Goal: Task Accomplishment & Management: Use online tool/utility

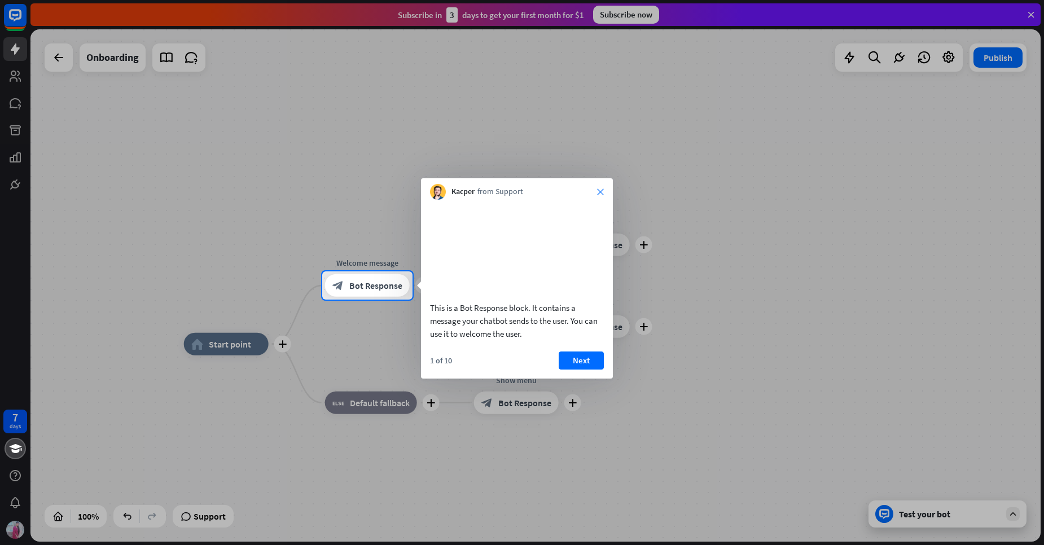
click at [601, 189] on icon "close" at bounding box center [600, 192] width 7 height 7
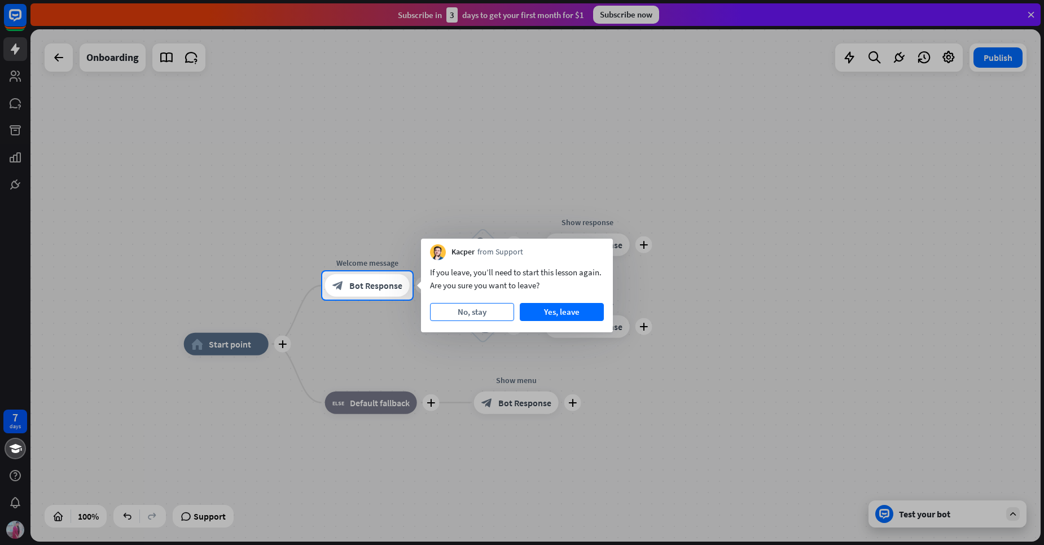
click at [475, 313] on button "No, stay" at bounding box center [472, 312] width 84 height 18
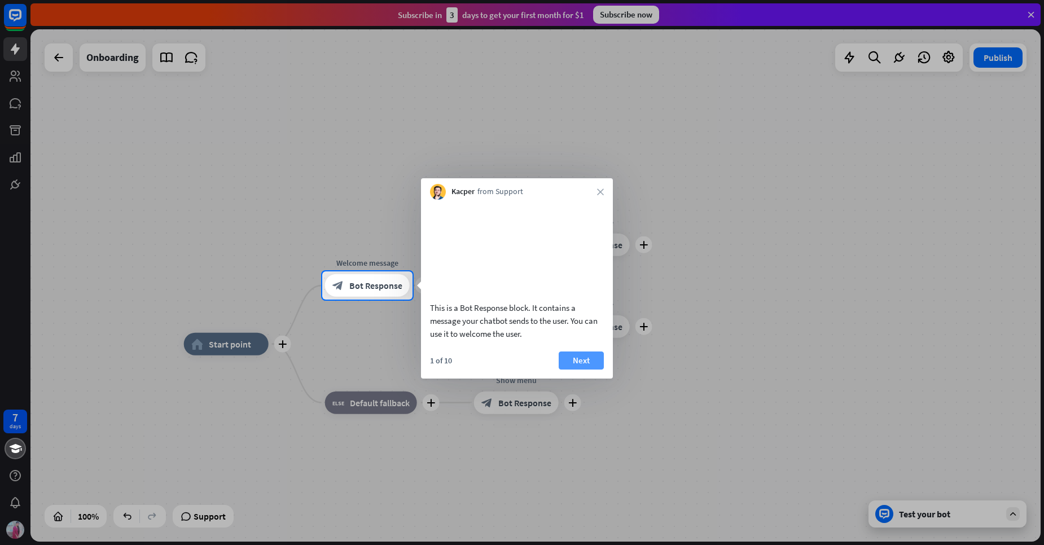
click at [593, 370] on button "Next" at bounding box center [581, 361] width 45 height 18
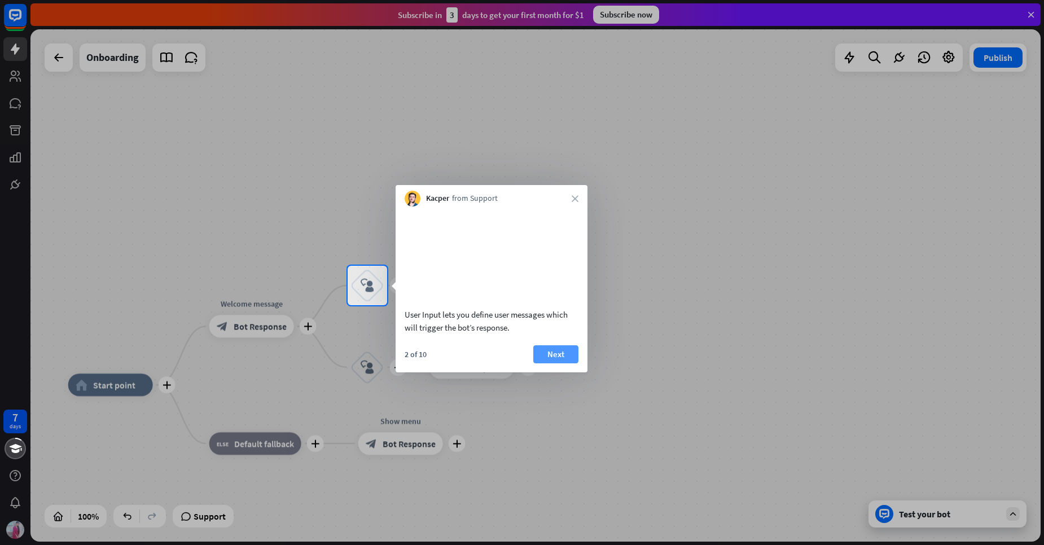
click at [561, 363] on button "Next" at bounding box center [555, 354] width 45 height 18
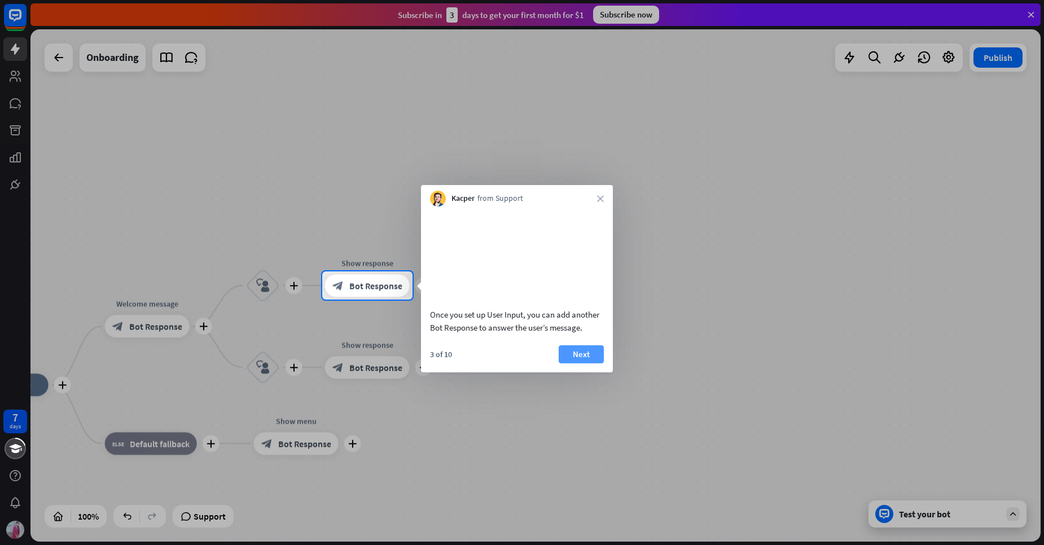
click at [583, 364] on button "Next" at bounding box center [581, 354] width 45 height 18
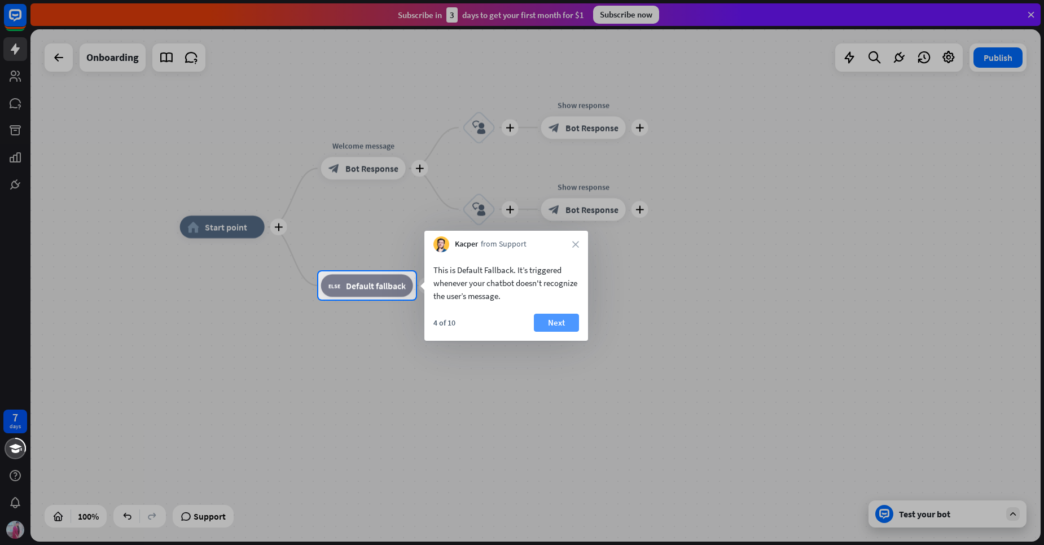
click at [563, 322] on button "Next" at bounding box center [556, 323] width 45 height 18
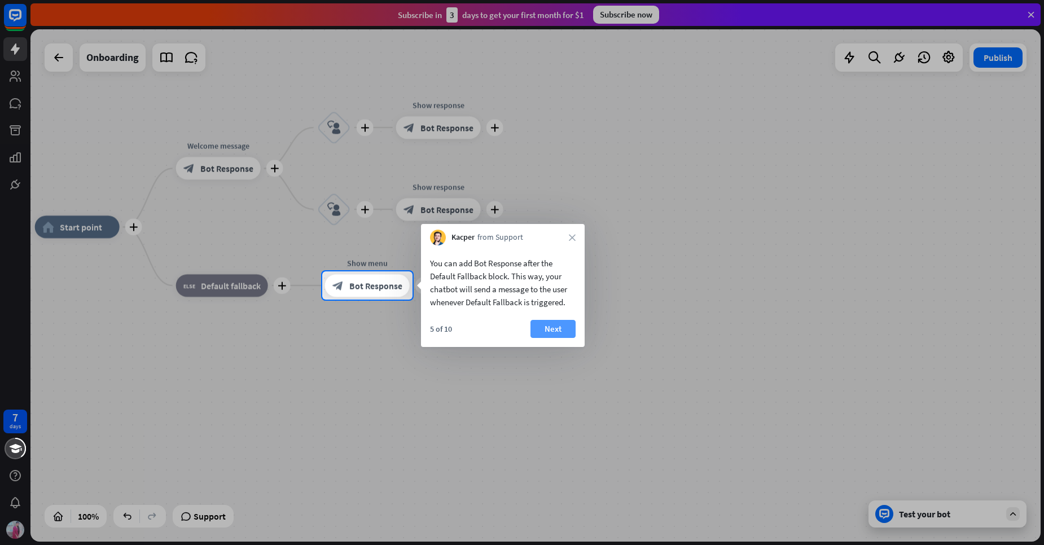
click at [555, 336] on button "Next" at bounding box center [553, 329] width 45 height 18
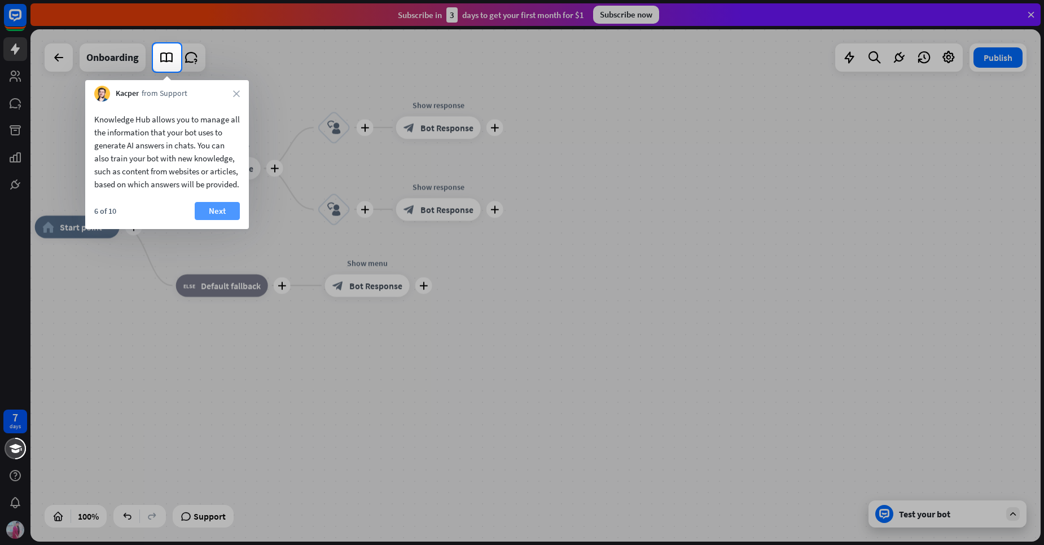
click at [215, 220] on button "Next" at bounding box center [217, 211] width 45 height 18
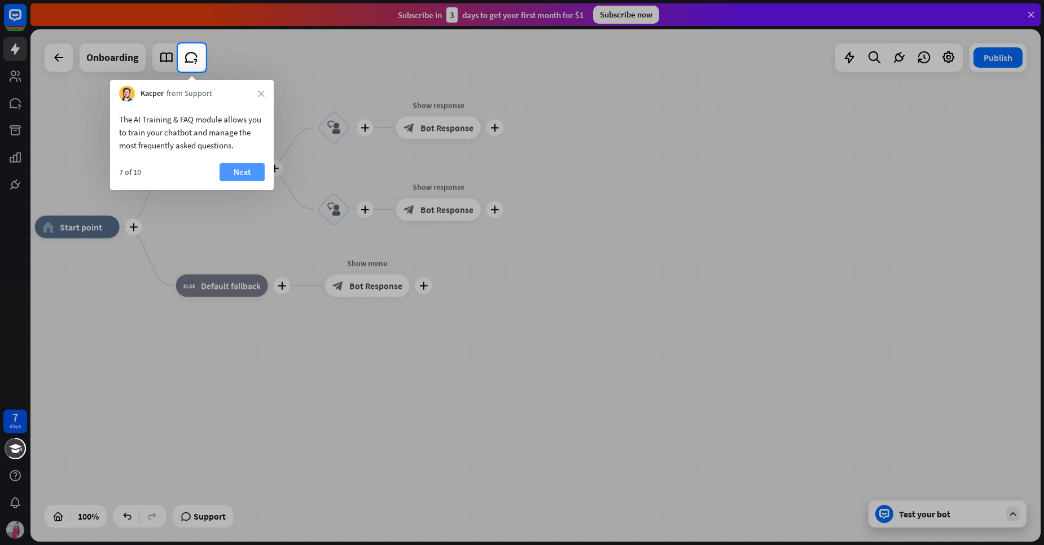
click at [239, 177] on button "Next" at bounding box center [242, 172] width 45 height 18
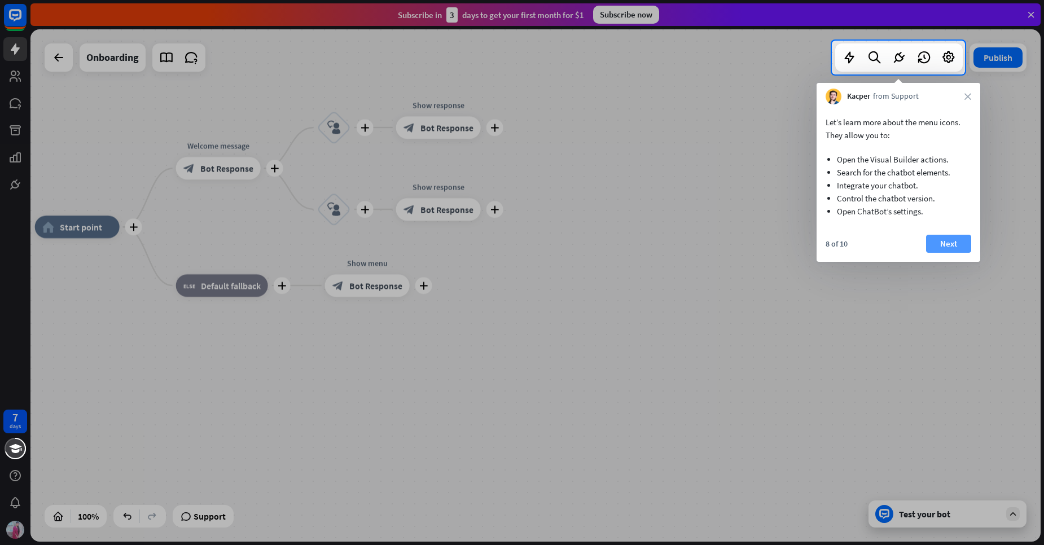
click at [959, 243] on button "Next" at bounding box center [948, 244] width 45 height 18
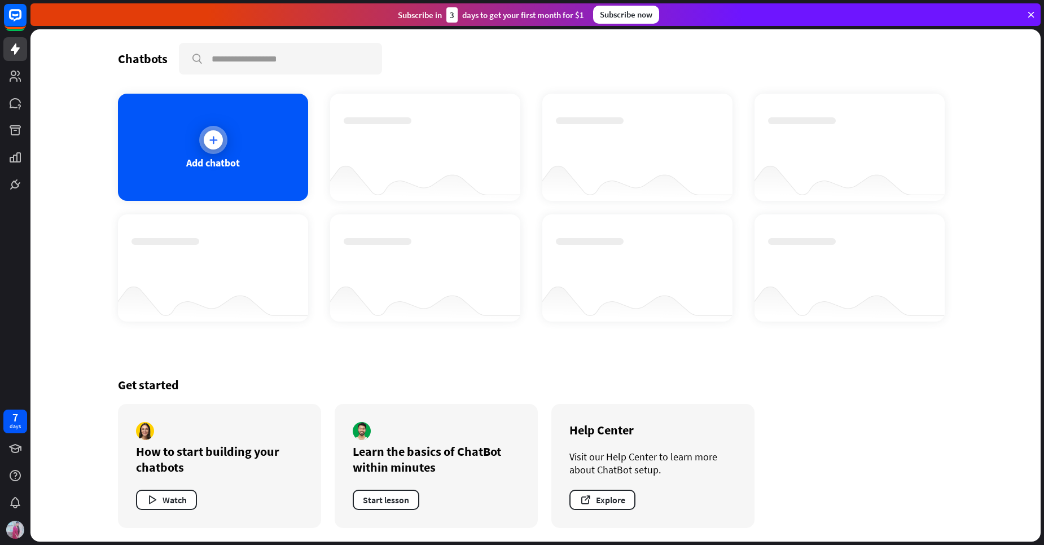
click at [215, 147] on div at bounding box center [213, 139] width 19 height 19
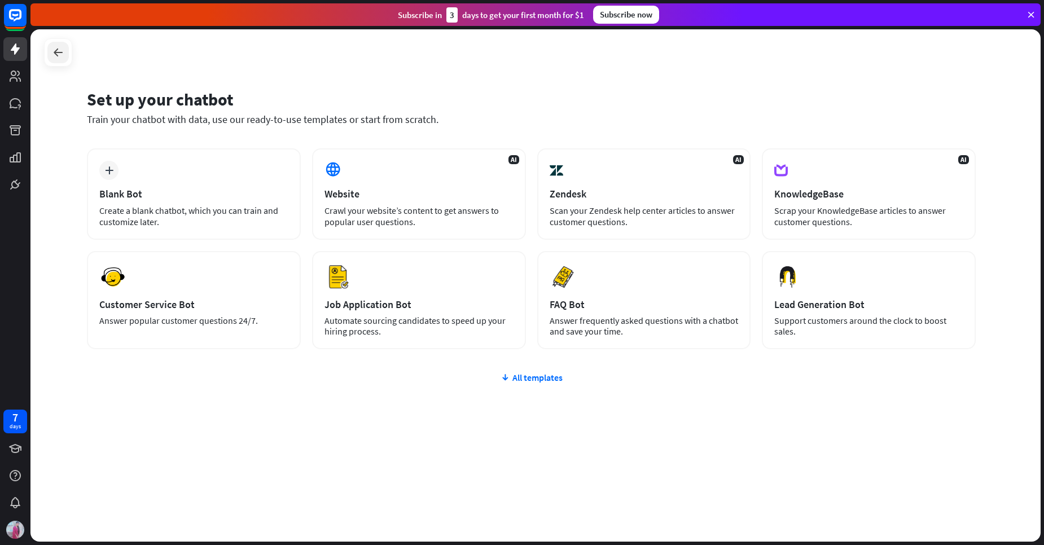
click at [53, 50] on icon at bounding box center [58, 53] width 14 height 14
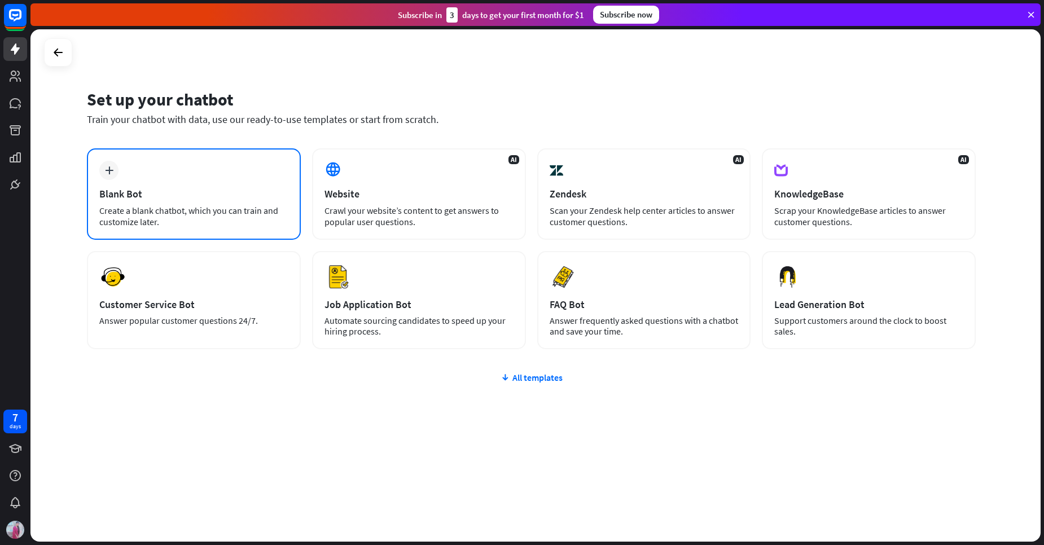
click at [202, 168] on div "plus Blank Bot Create a blank chatbot, which you can train and customize later." at bounding box center [194, 193] width 214 height 91
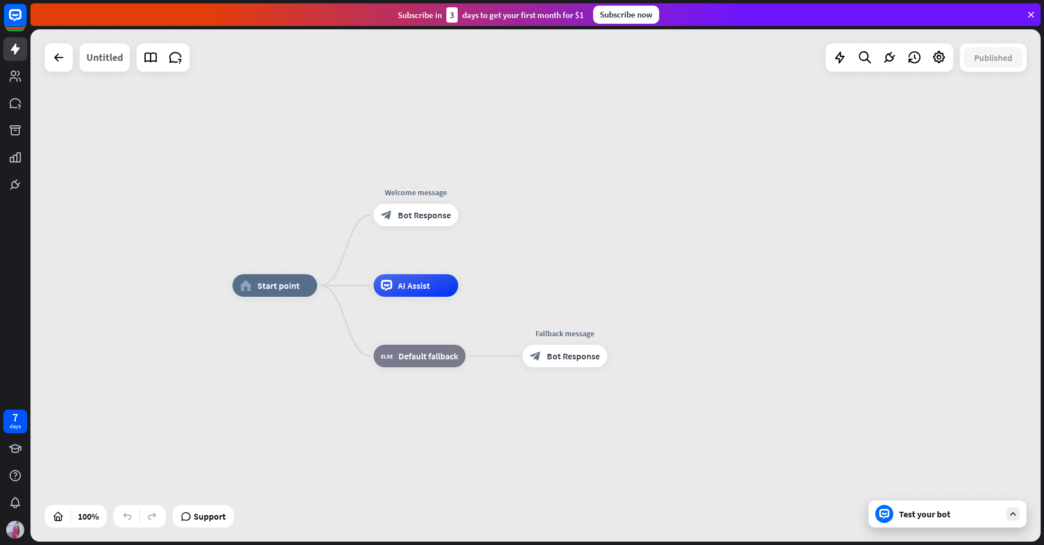
click at [98, 51] on div "Untitled" at bounding box center [104, 57] width 37 height 28
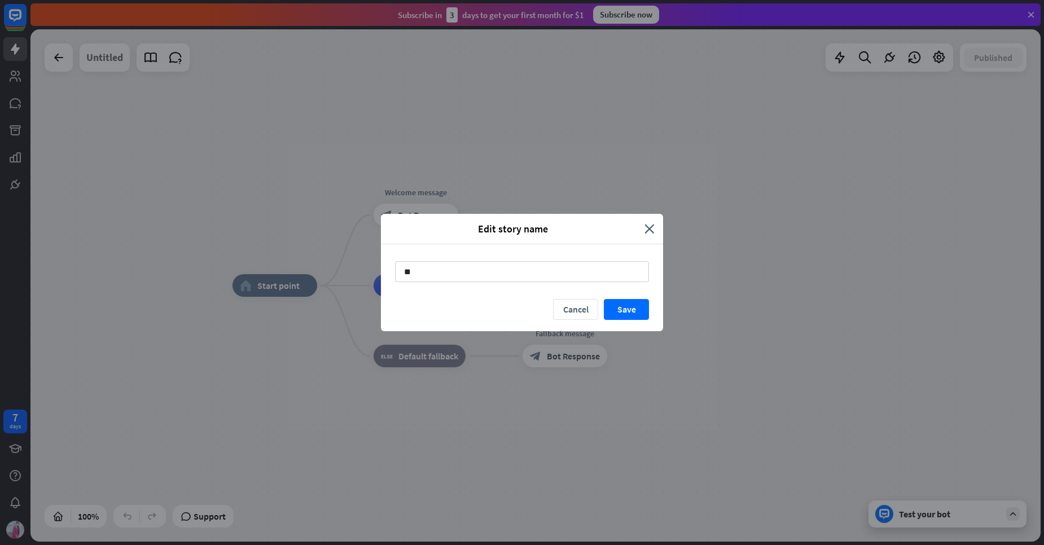
type input "*"
type input "**********"
click at [631, 304] on button "Save" at bounding box center [626, 309] width 45 height 21
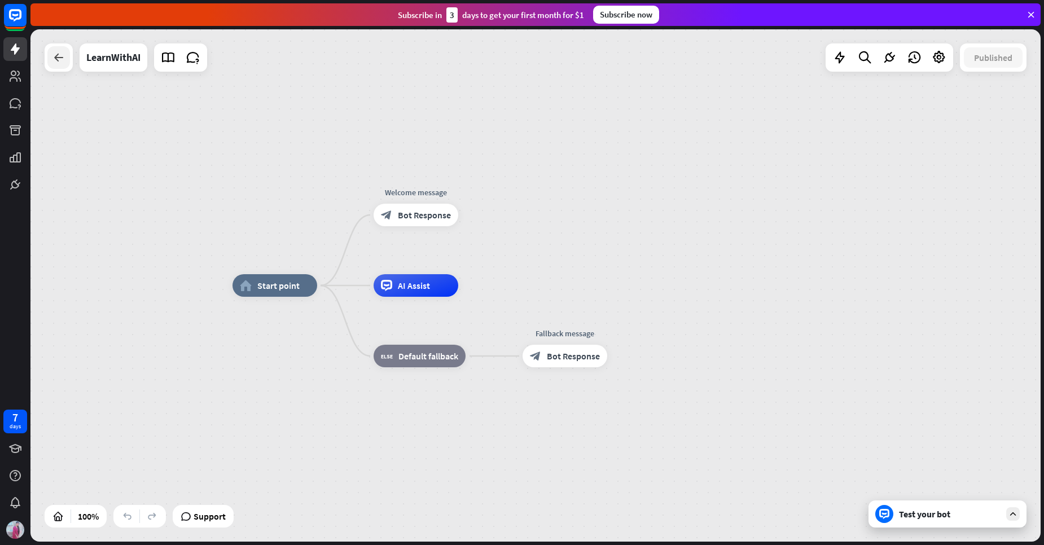
click at [59, 56] on icon at bounding box center [59, 58] width 14 height 14
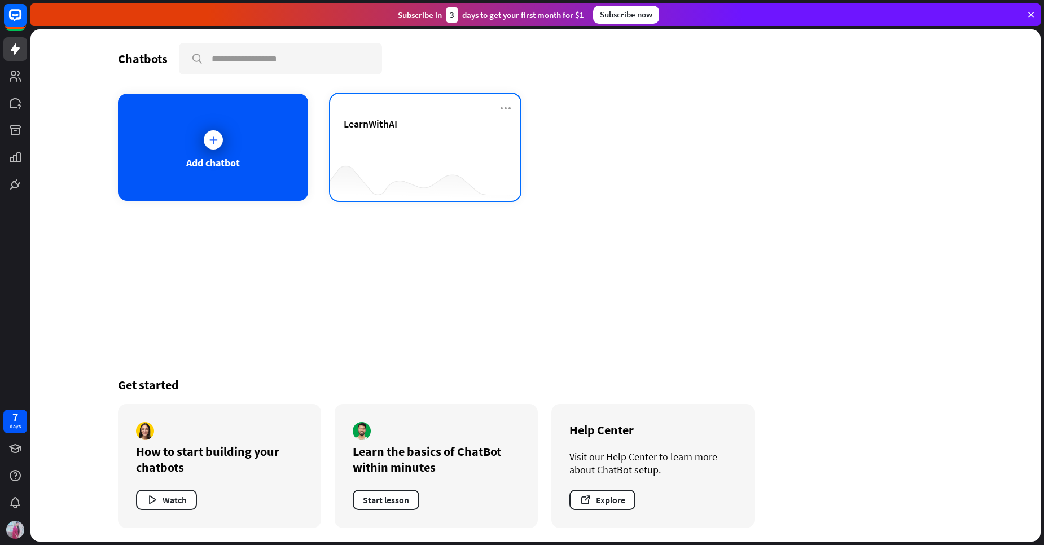
click at [399, 147] on div "LearnWithAI" at bounding box center [425, 137] width 163 height 40
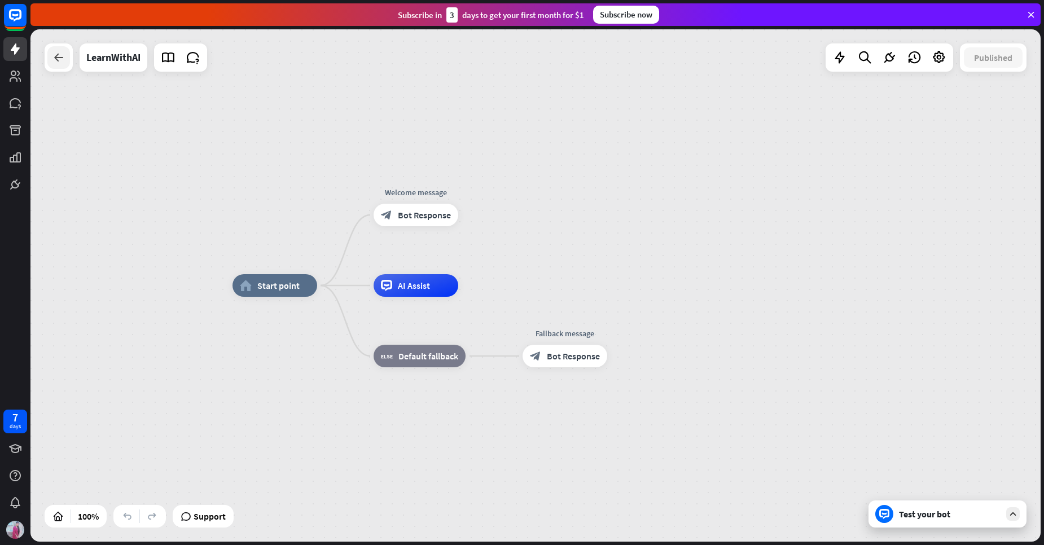
click at [55, 67] on div at bounding box center [58, 57] width 23 height 23
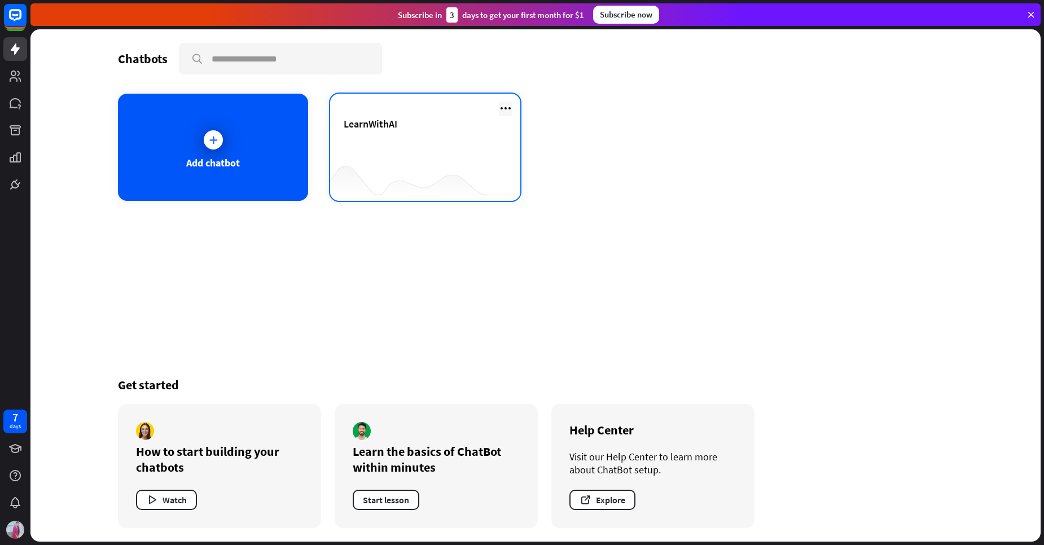
click at [502, 112] on icon at bounding box center [506, 109] width 14 height 14
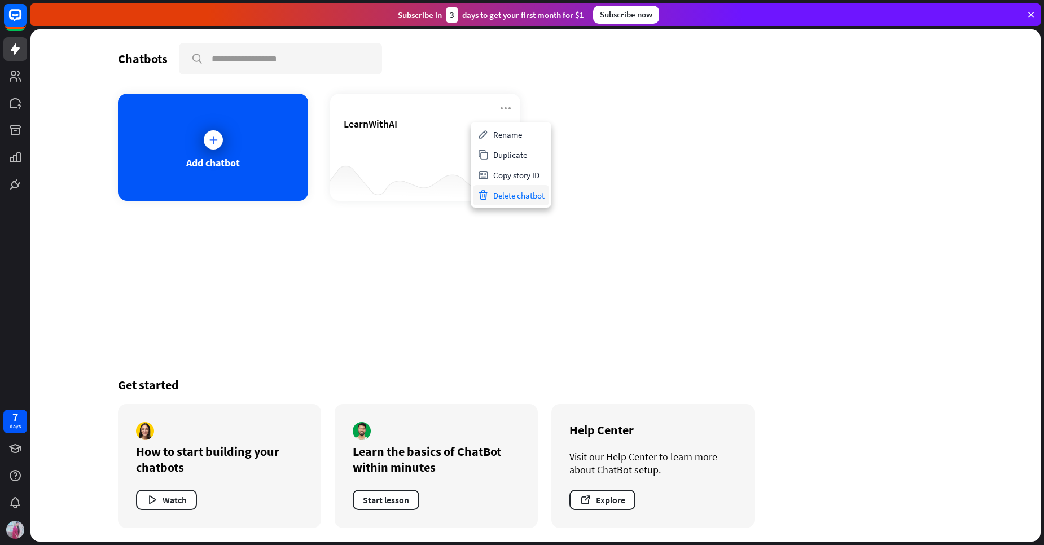
click at [523, 193] on div "Delete chatbot" at bounding box center [511, 195] width 76 height 20
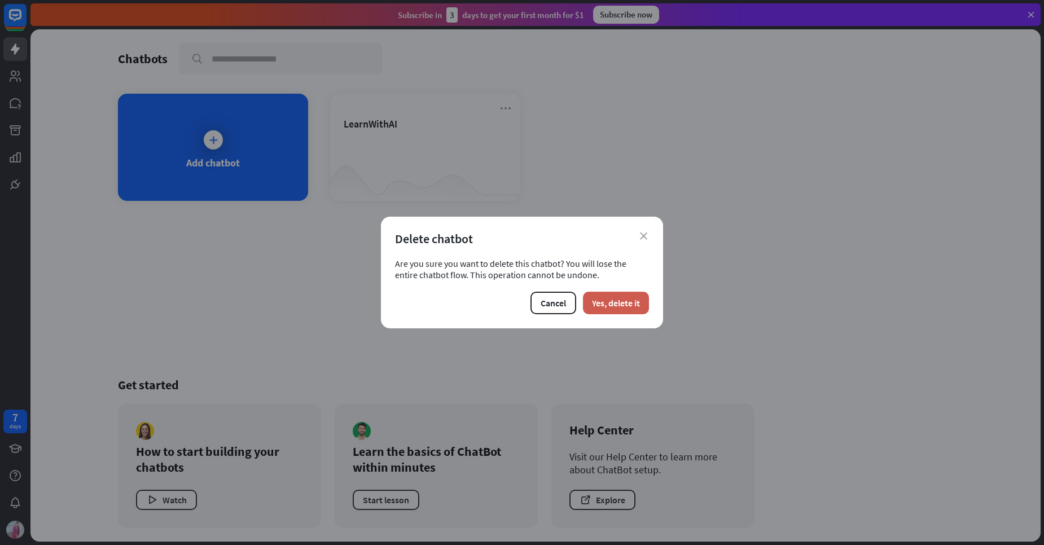
click at [622, 301] on button "Yes, delete it" at bounding box center [616, 303] width 66 height 23
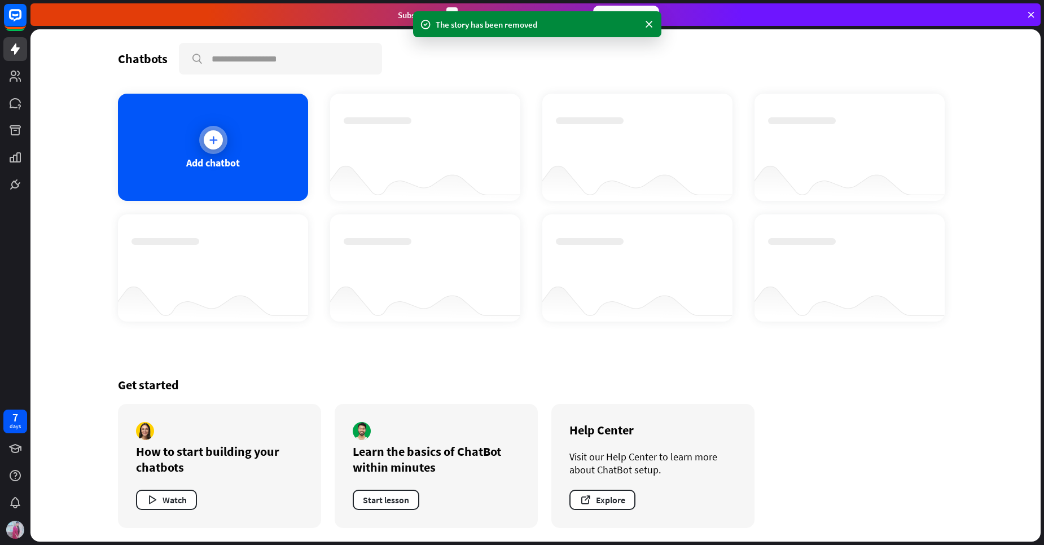
click at [251, 153] on div "Add chatbot" at bounding box center [213, 147] width 190 height 107
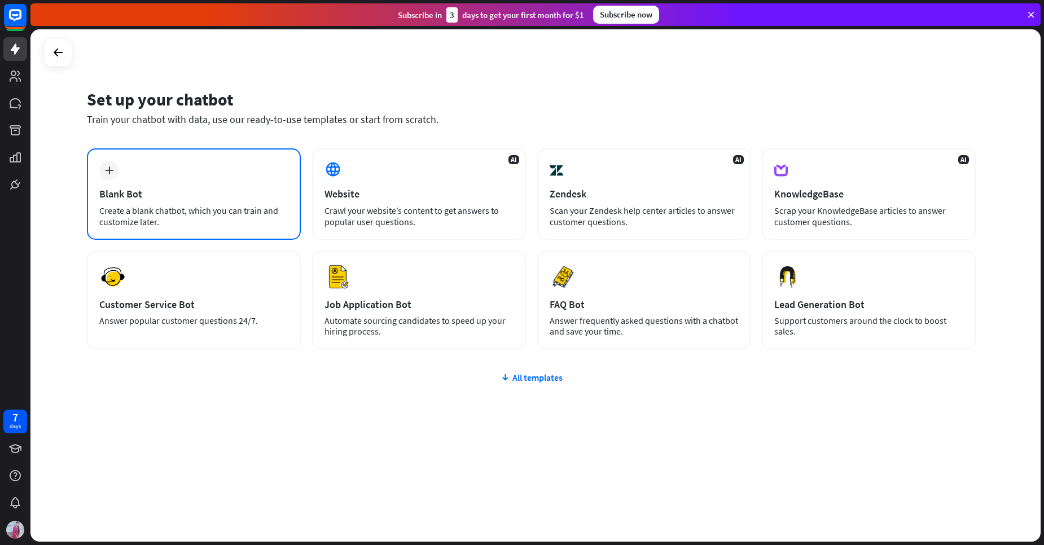
click at [216, 191] on div "Blank Bot" at bounding box center [193, 193] width 189 height 13
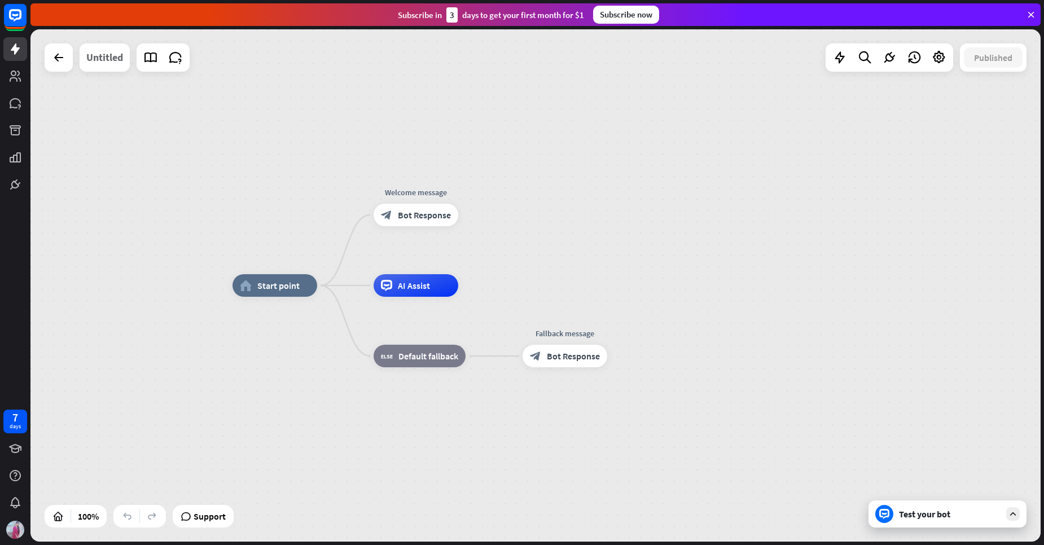
click at [107, 51] on div "Untitled" at bounding box center [104, 57] width 37 height 28
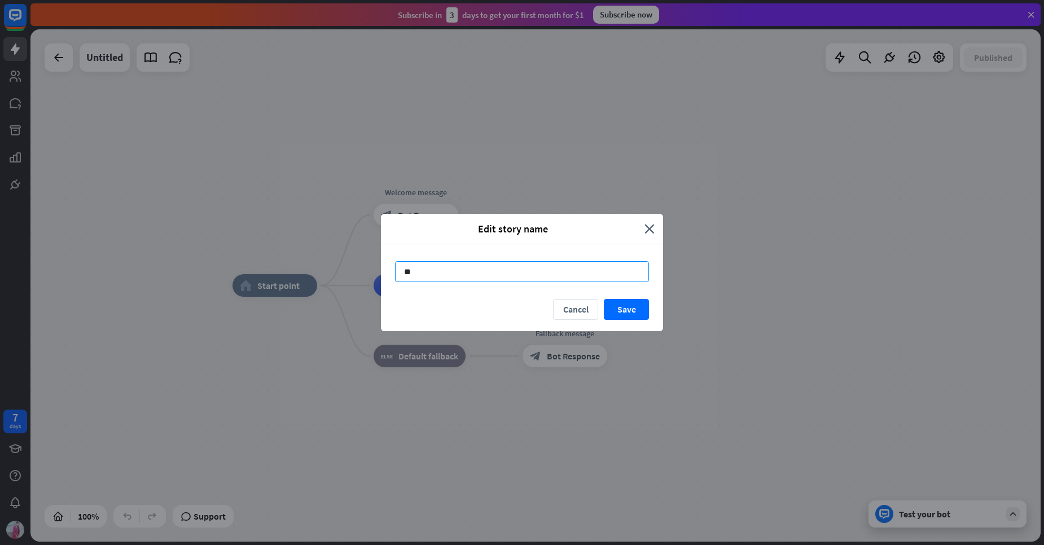
type input "*"
click at [434, 277] on input "**********" at bounding box center [522, 271] width 254 height 21
type input "**********"
click at [628, 314] on button "Save" at bounding box center [626, 309] width 45 height 21
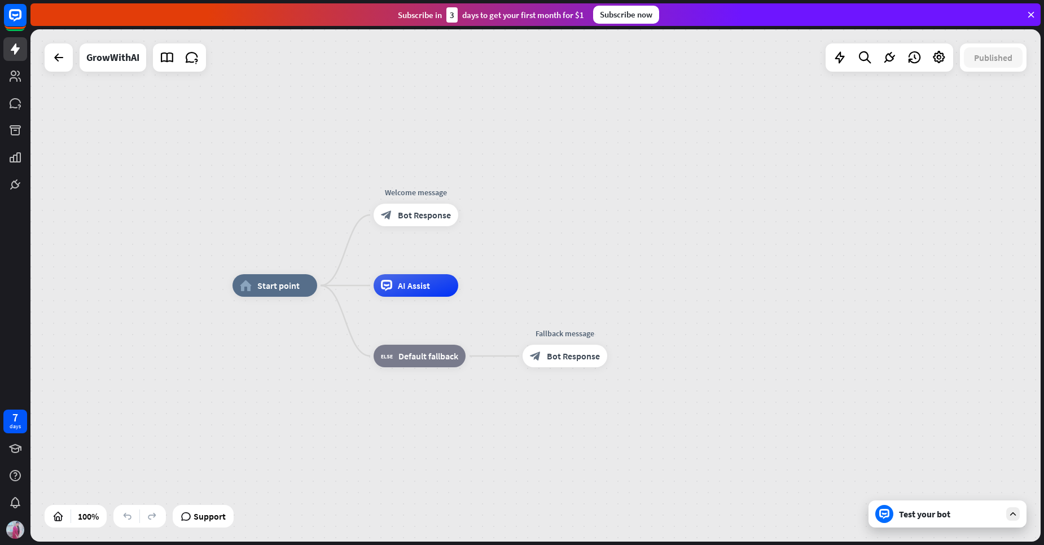
click at [920, 514] on div "Test your bot" at bounding box center [950, 514] width 102 height 11
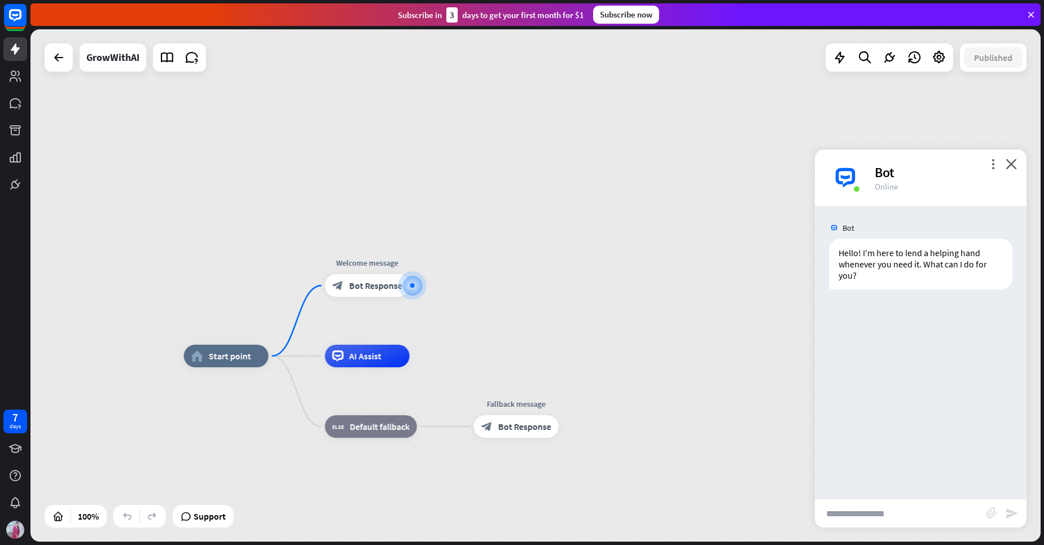
click at [850, 515] on input "text" at bounding box center [900, 514] width 171 height 28
type input "*****"
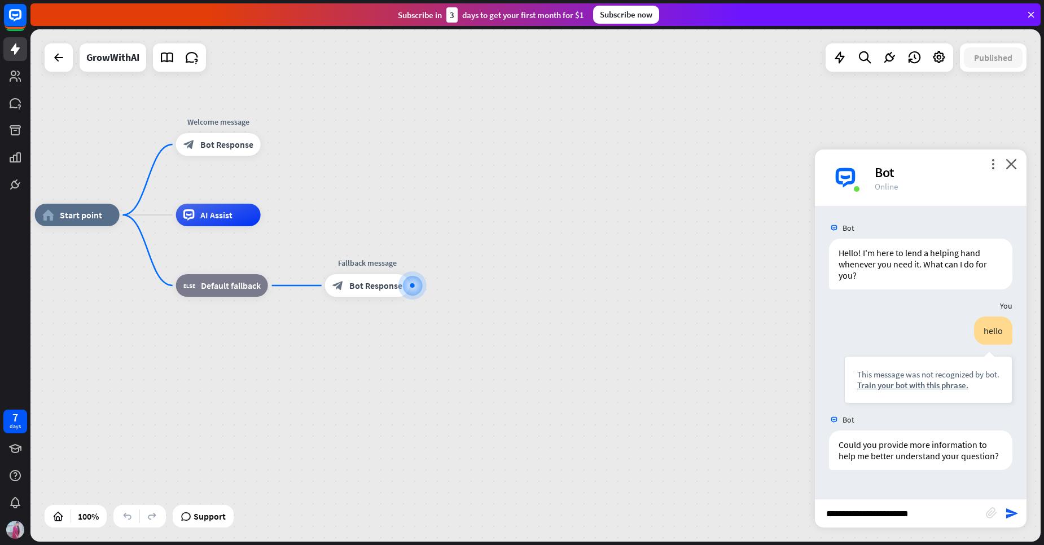
type input "**********"
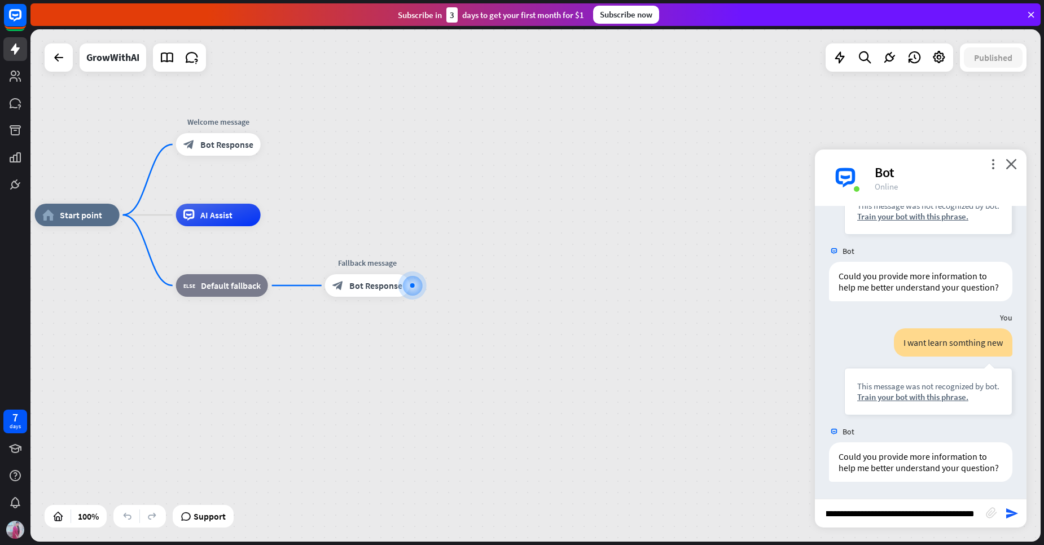
scroll to position [0, 23]
type input "**********"
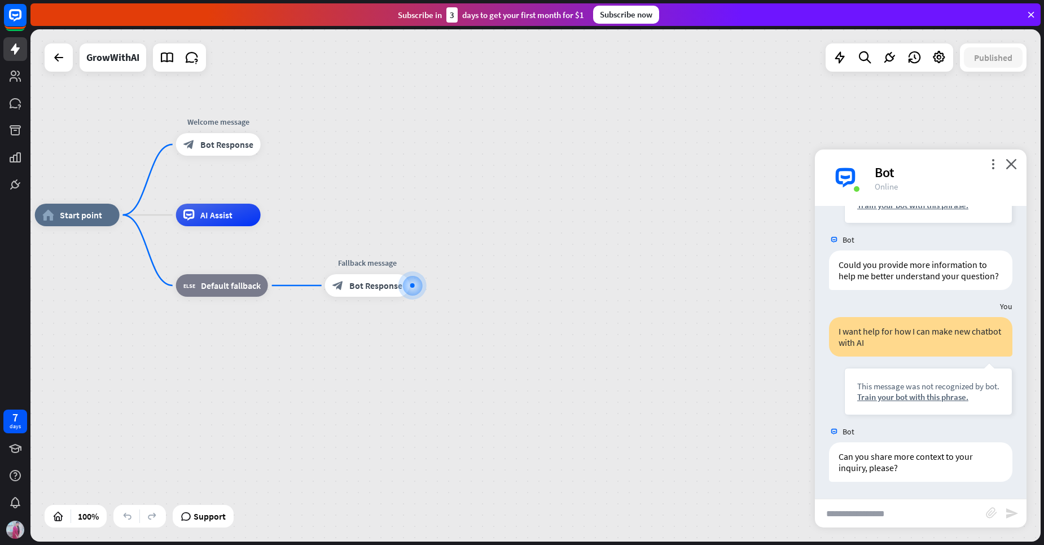
scroll to position [383, 0]
click at [231, 142] on span "Bot Response" at bounding box center [226, 144] width 53 height 11
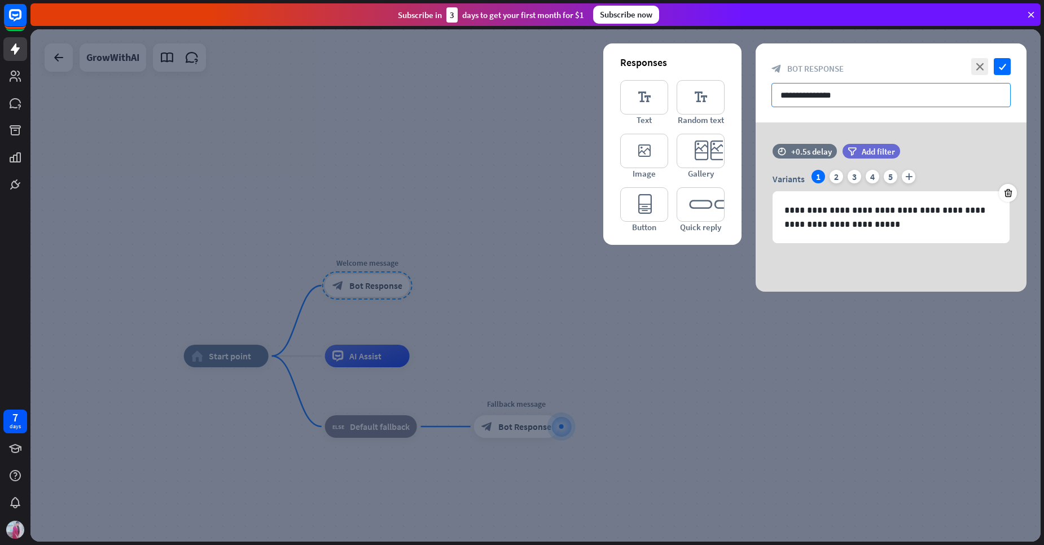
click at [846, 92] on input "**********" at bounding box center [891, 95] width 239 height 24
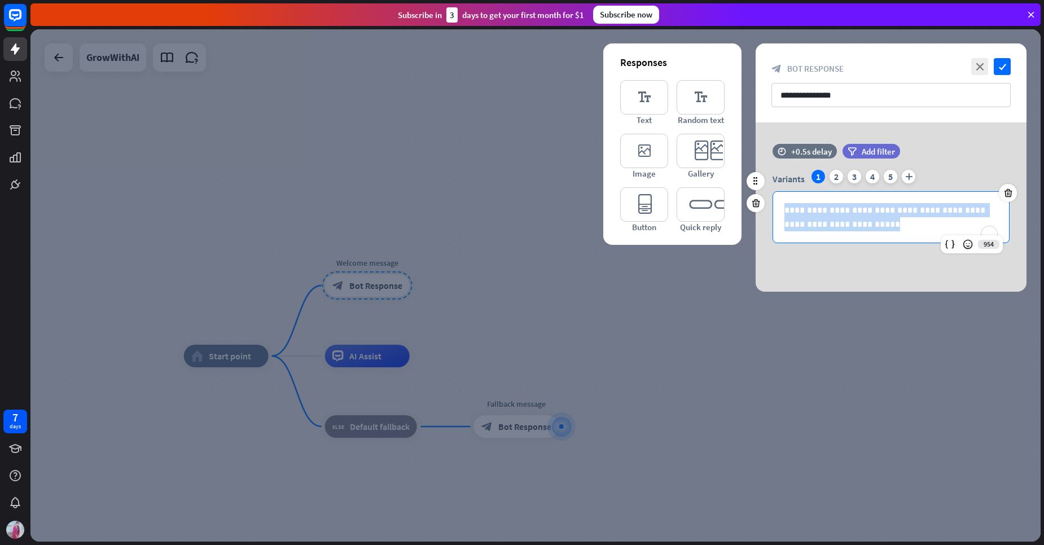
drag, startPoint x: 858, startPoint y: 227, endPoint x: 780, endPoint y: 212, distance: 79.4
click at [780, 212] on div "**********" at bounding box center [891, 217] width 236 height 51
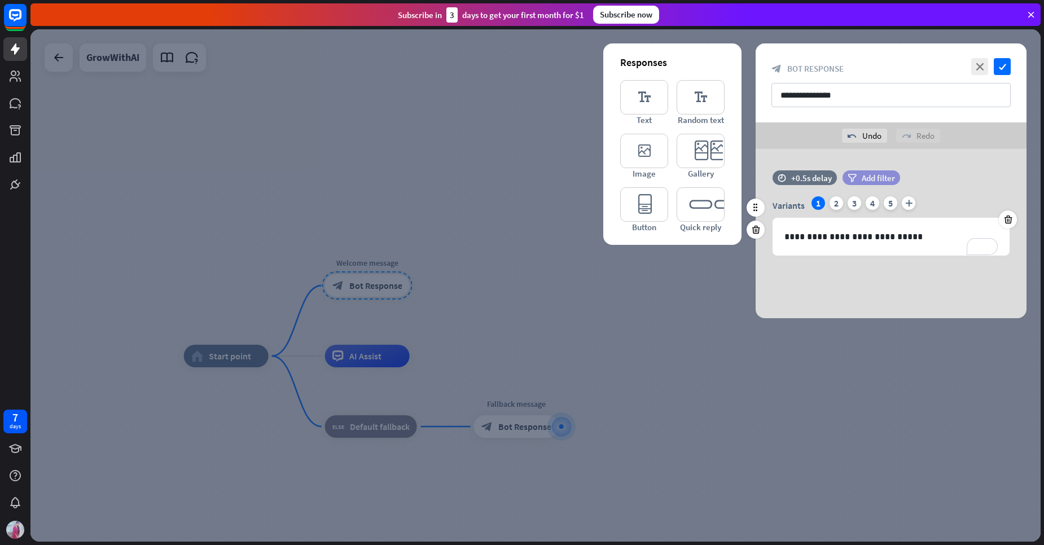
click at [887, 181] on span "Add filter" at bounding box center [878, 178] width 33 height 11
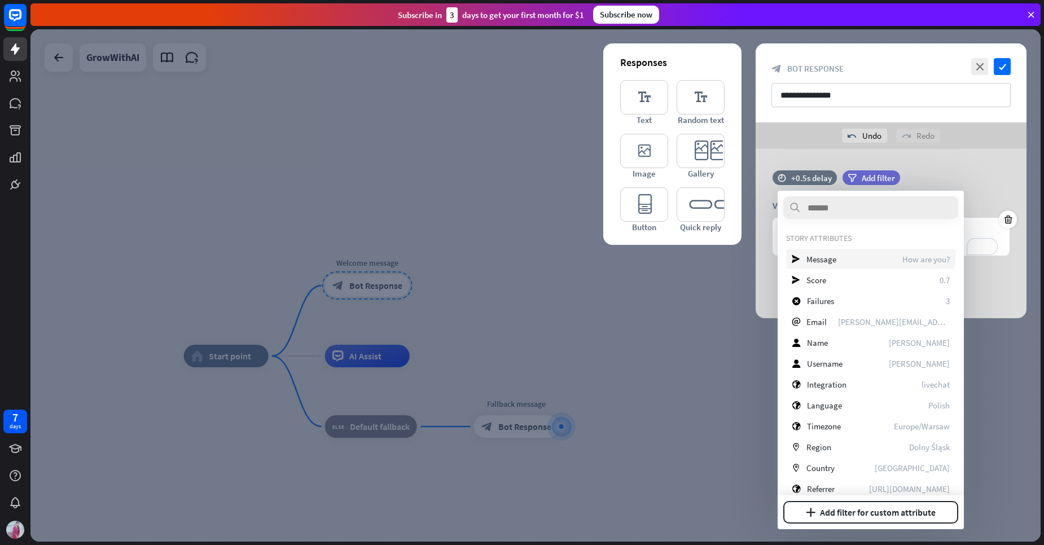
click at [848, 263] on div "send Message How are you?" at bounding box center [870, 259] width 169 height 20
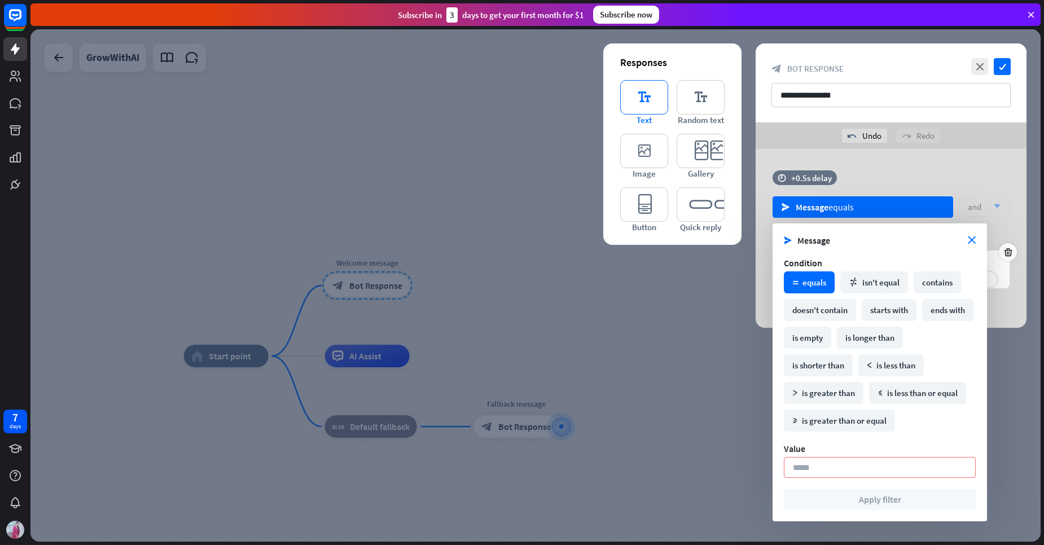
click at [644, 98] on icon "editor_text" at bounding box center [644, 97] width 48 height 34
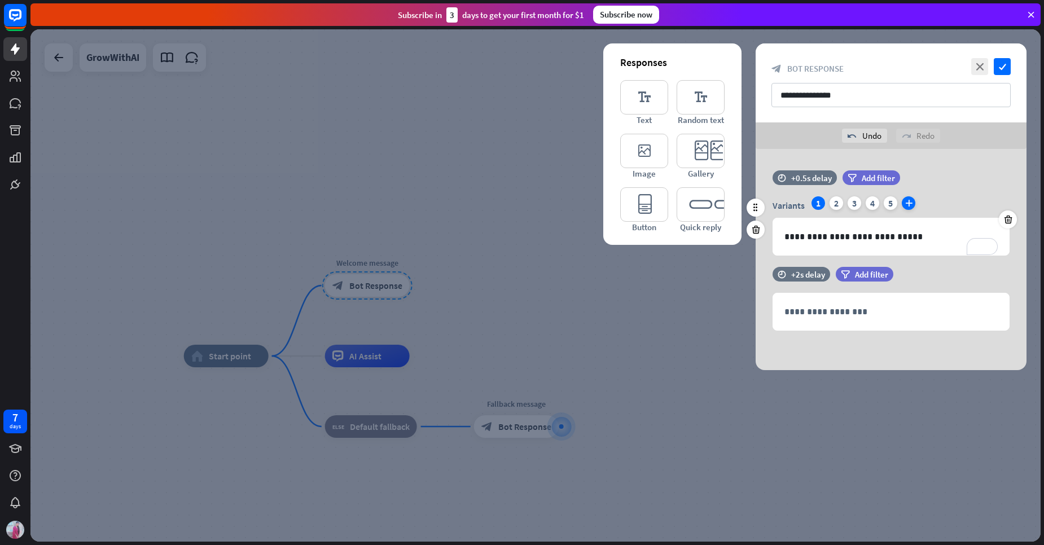
click at [909, 206] on icon "plus" at bounding box center [909, 203] width 14 height 14
click at [925, 202] on icon "plus" at bounding box center [927, 203] width 14 height 14
click at [815, 277] on div "+2s delay" at bounding box center [808, 274] width 34 height 11
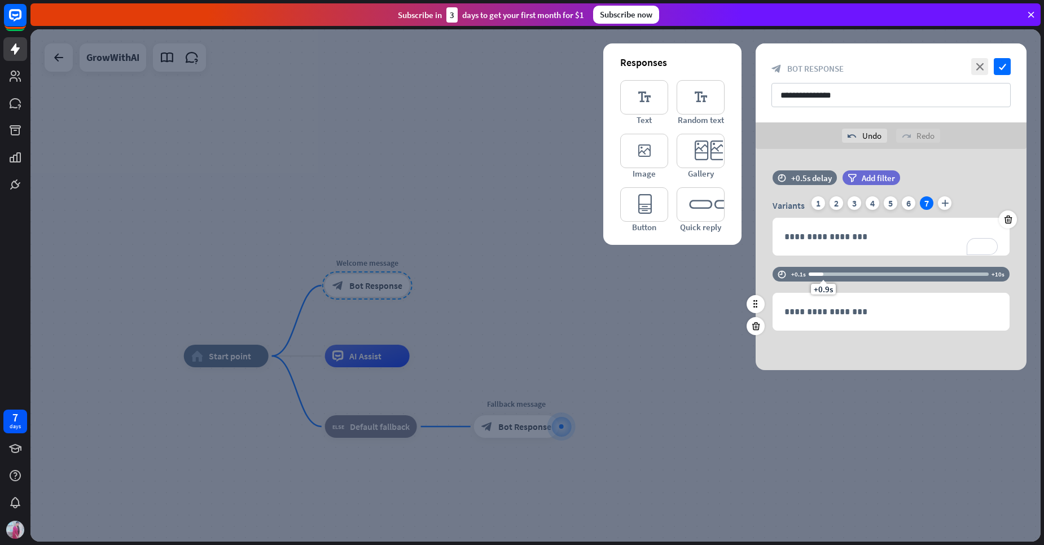
drag, startPoint x: 845, startPoint y: 286, endPoint x: 822, endPoint y: 288, distance: 22.7
click at [822, 288] on span "+0.9s" at bounding box center [823, 289] width 19 height 11
click at [819, 293] on span "+0.9s" at bounding box center [823, 289] width 19 height 11
drag, startPoint x: 821, startPoint y: 291, endPoint x: 828, endPoint y: 288, distance: 8.1
click at [828, 288] on span "+1.2s" at bounding box center [828, 289] width 19 height 11
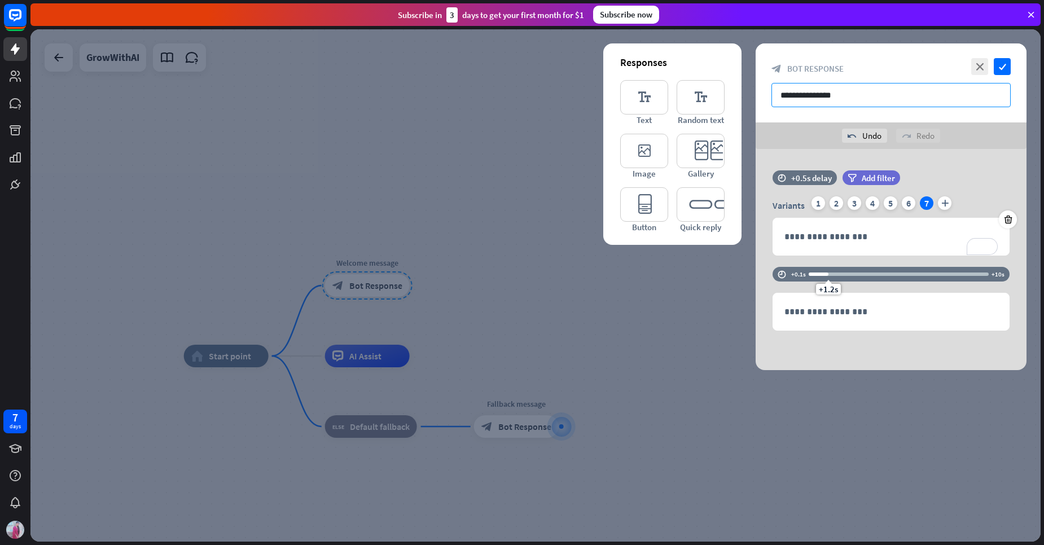
click at [851, 97] on input "**********" at bounding box center [891, 95] width 239 height 24
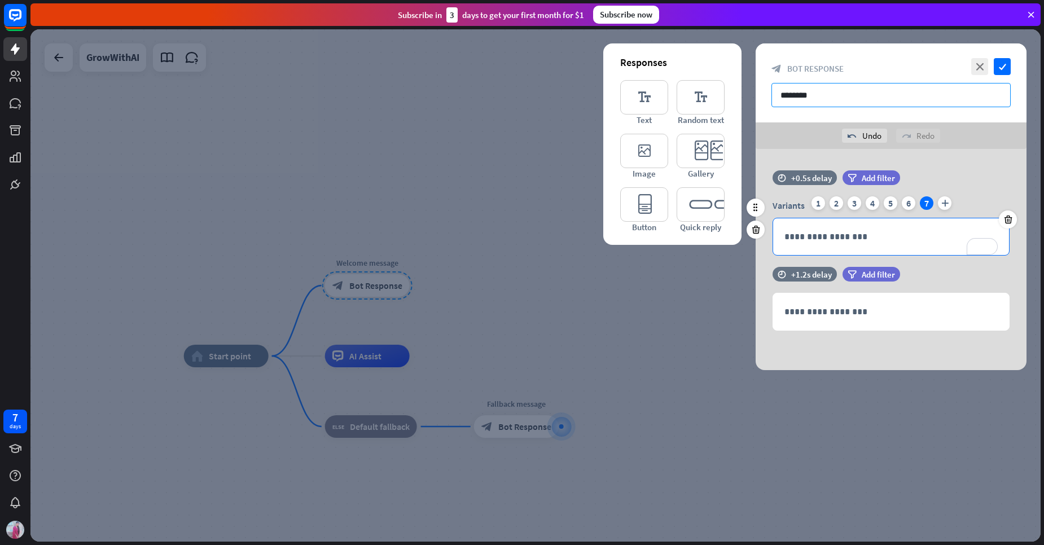
type input "*******"
click at [824, 238] on p "**********" at bounding box center [891, 237] width 213 height 14
click at [750, 207] on div at bounding box center [756, 208] width 18 height 18
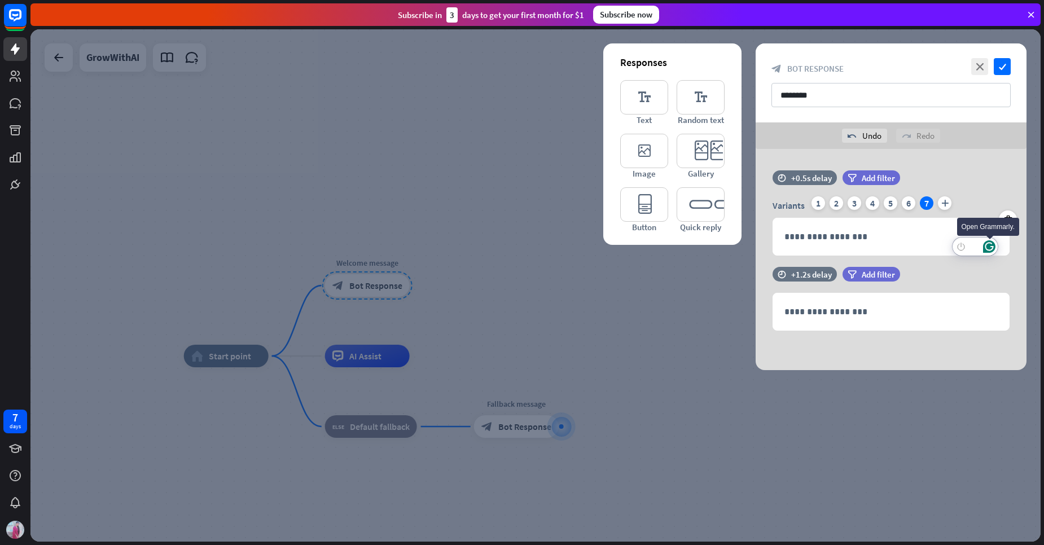
click at [990, 244] on icon "Open Grammarly. 0 Suggestions." at bounding box center [989, 246] width 12 height 12
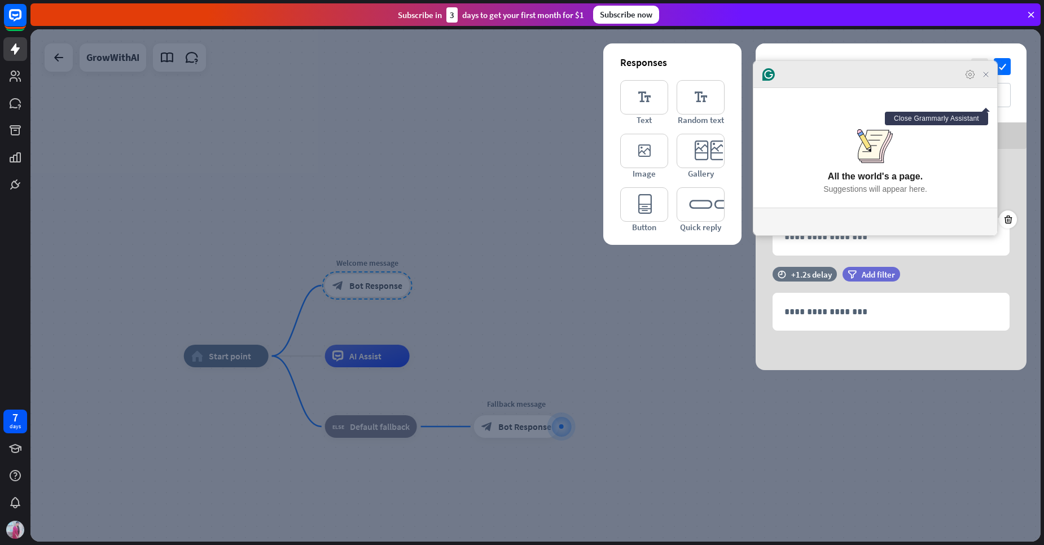
click at [983, 79] on icon "Close Grammarly Assistant" at bounding box center [986, 74] width 9 height 9
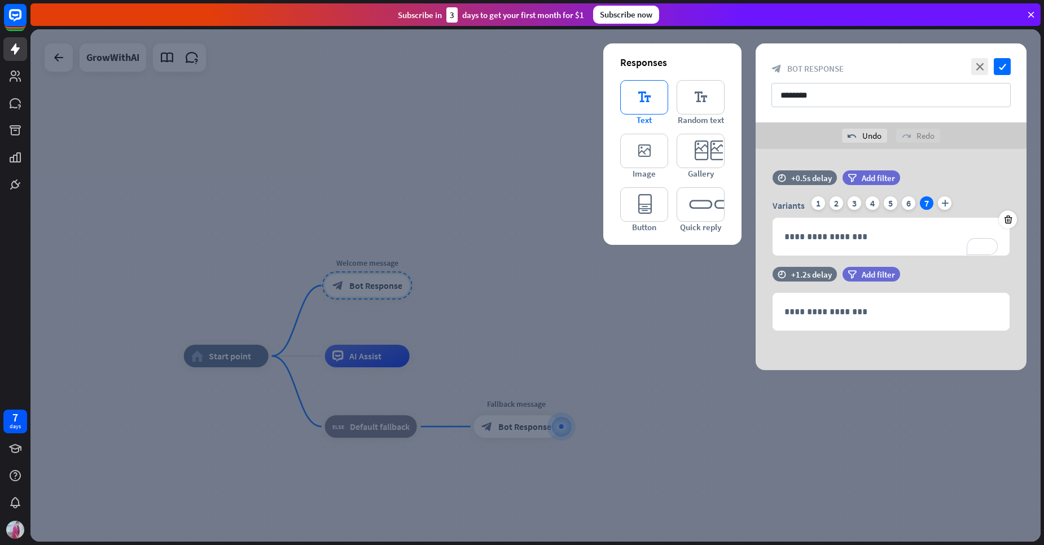
click at [660, 107] on icon "editor_text" at bounding box center [644, 97] width 48 height 34
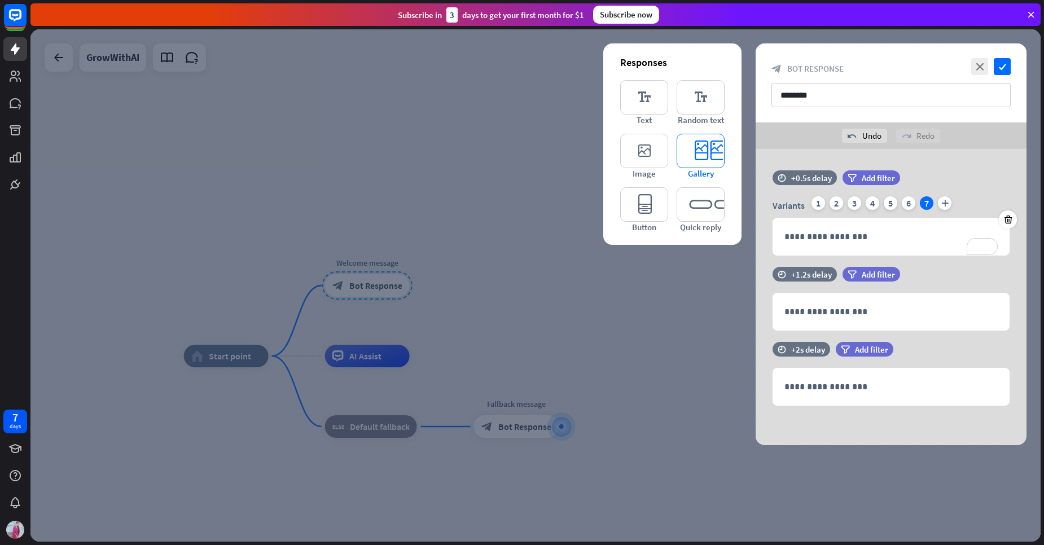
click at [702, 160] on icon "editor_card" at bounding box center [701, 151] width 48 height 34
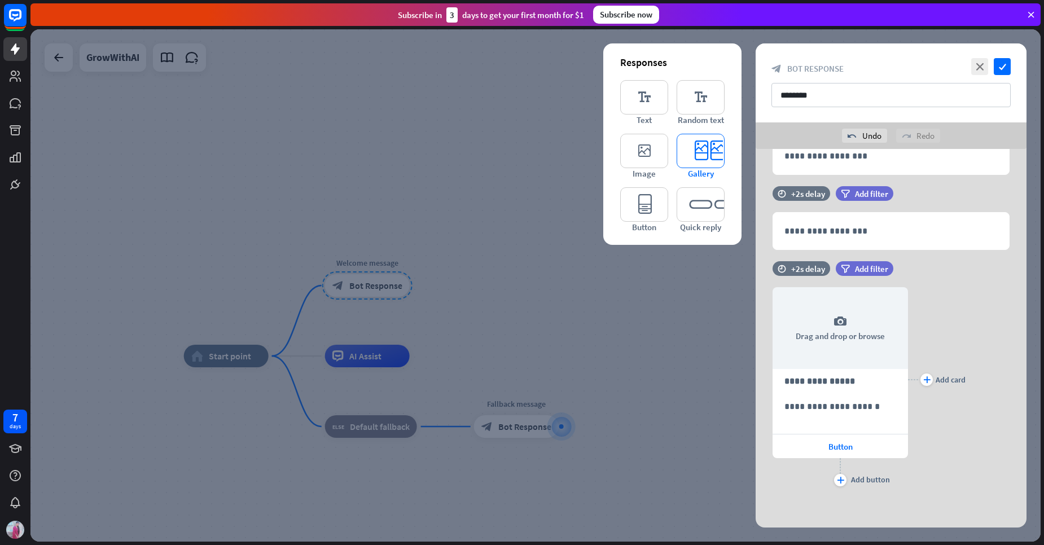
scroll to position [157, 0]
drag, startPoint x: 895, startPoint y: 365, endPoint x: 900, endPoint y: 388, distance: 23.7
click at [900, 388] on div "**********" at bounding box center [840, 378] width 135 height 219
click at [1003, 60] on icon "check" at bounding box center [1002, 66] width 17 height 17
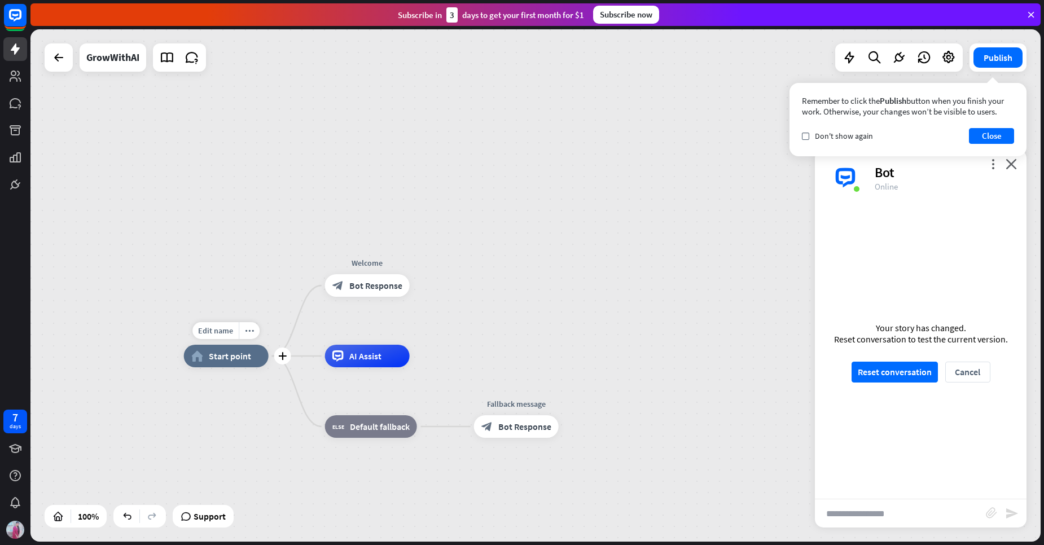
click at [239, 356] on span "Start point" at bounding box center [230, 356] width 42 height 11
click at [360, 358] on span "AI Assist" at bounding box center [365, 356] width 32 height 11
click at [392, 432] on div "block_fallback Default fallback" at bounding box center [371, 426] width 92 height 23
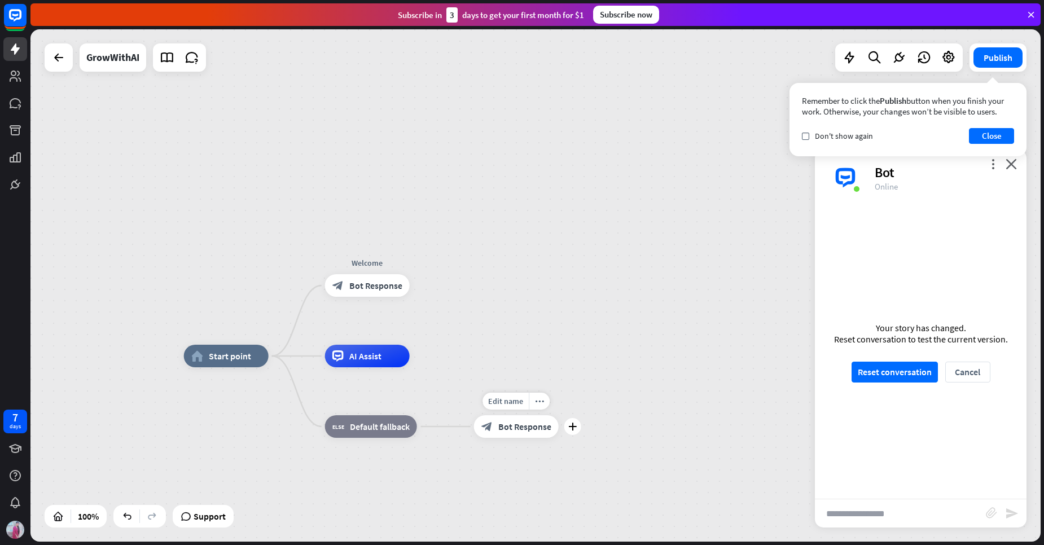
click at [523, 422] on span "Bot Response" at bounding box center [524, 426] width 53 height 11
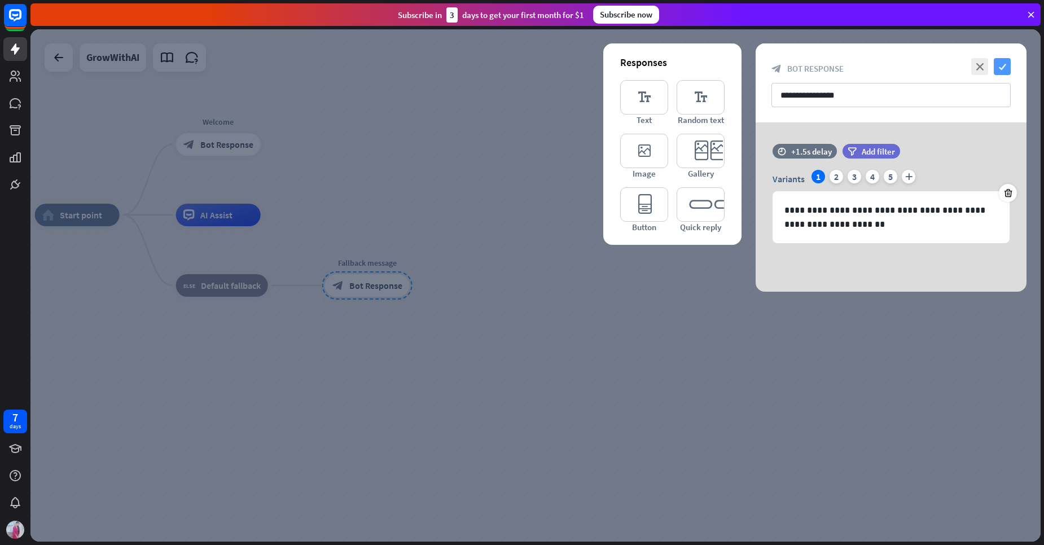
click at [1009, 71] on icon "check" at bounding box center [1002, 66] width 17 height 17
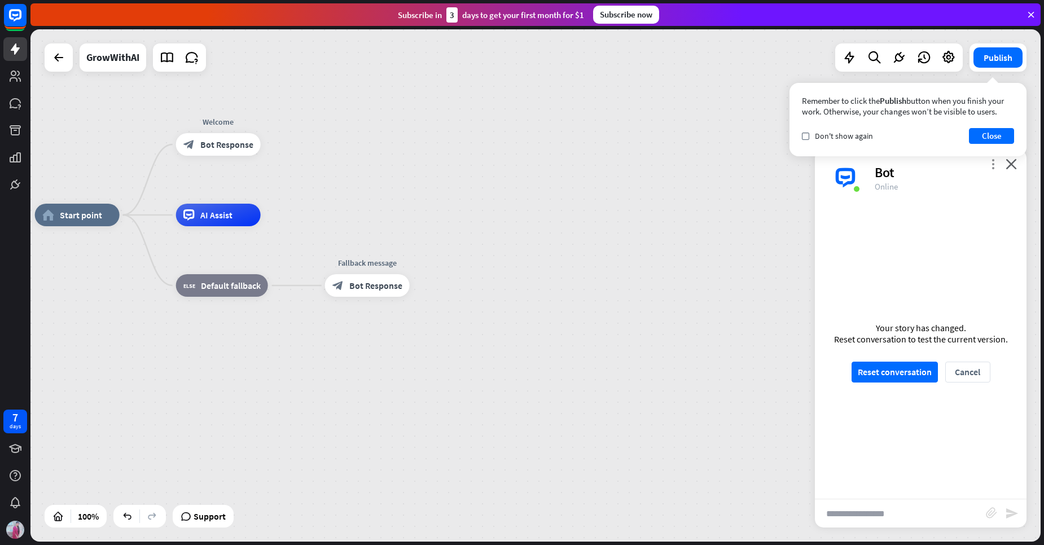
click at [992, 161] on icon "more_vert" at bounding box center [993, 164] width 11 height 11
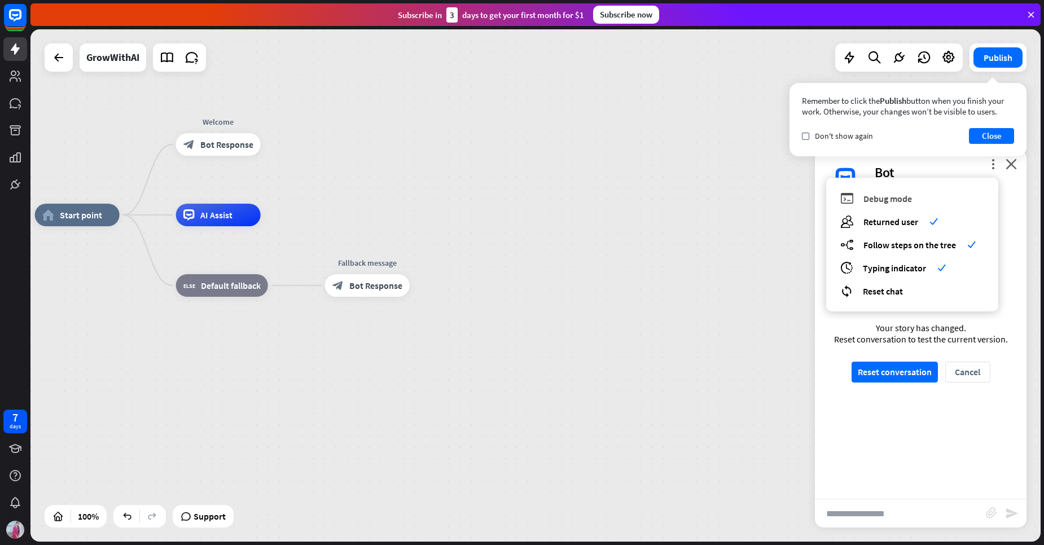
click at [927, 204] on div "debug Debug mode" at bounding box center [913, 198] width 144 height 13
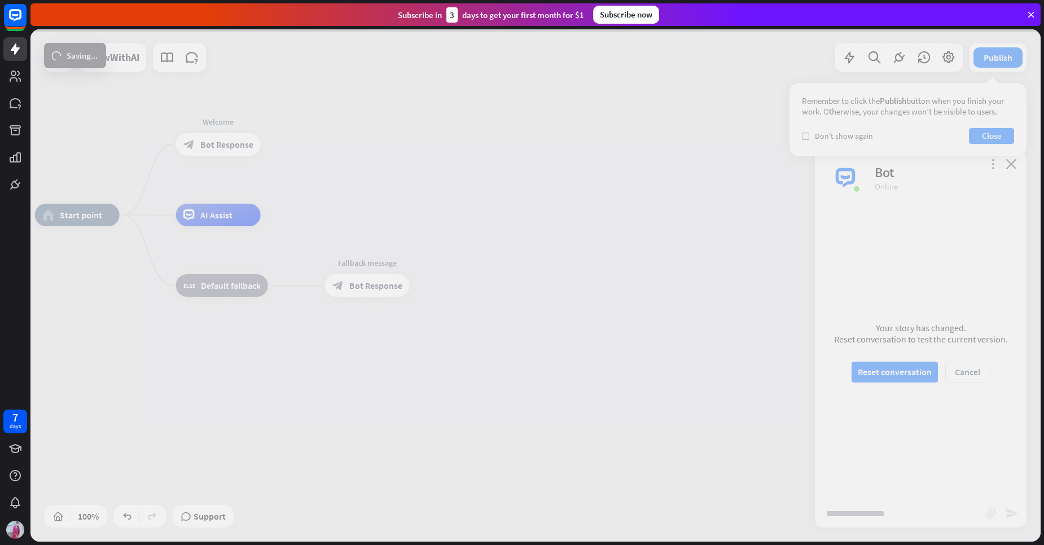
scroll to position [811, 0]
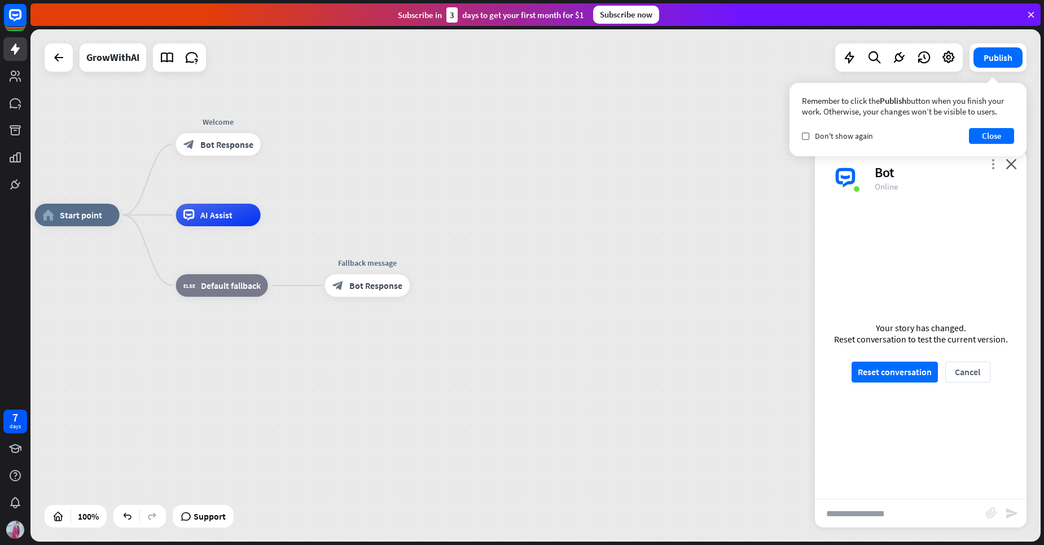
click at [992, 165] on icon "more_vert" at bounding box center [993, 164] width 11 height 11
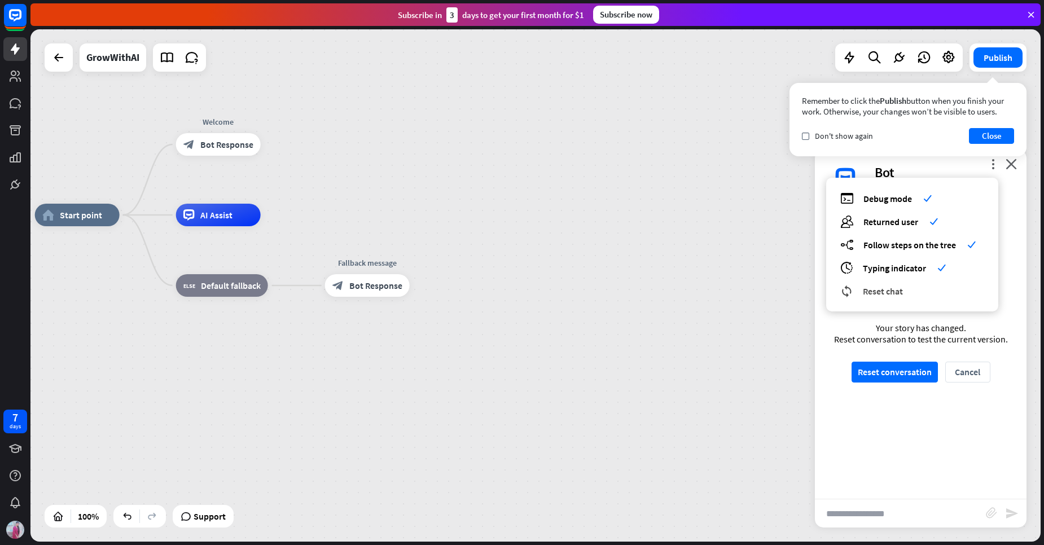
click at [897, 296] on span "Reset chat" at bounding box center [883, 291] width 40 height 11
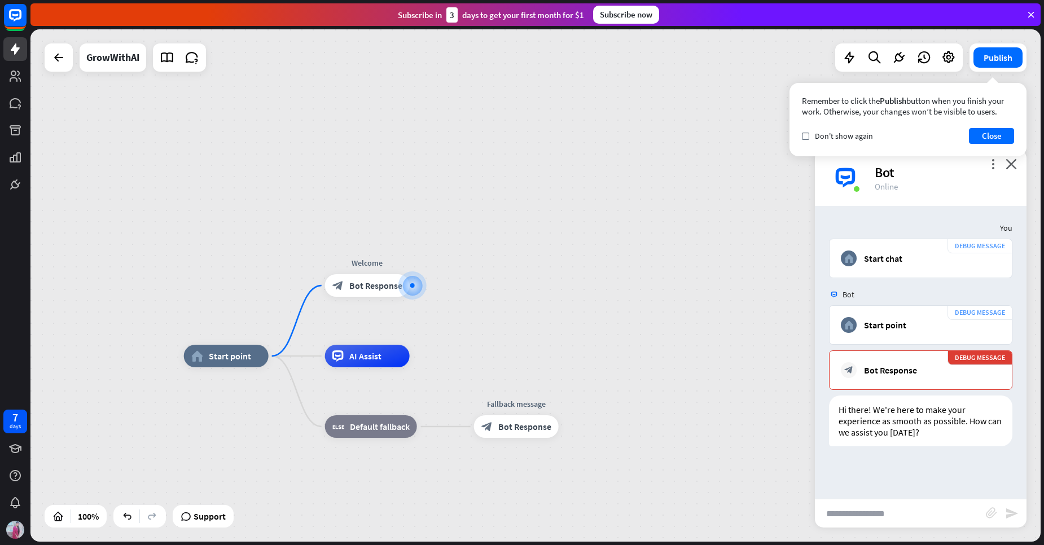
click at [992, 170] on div "Bot" at bounding box center [944, 172] width 138 height 17
click at [382, 285] on span "Bot Response" at bounding box center [375, 285] width 53 height 11
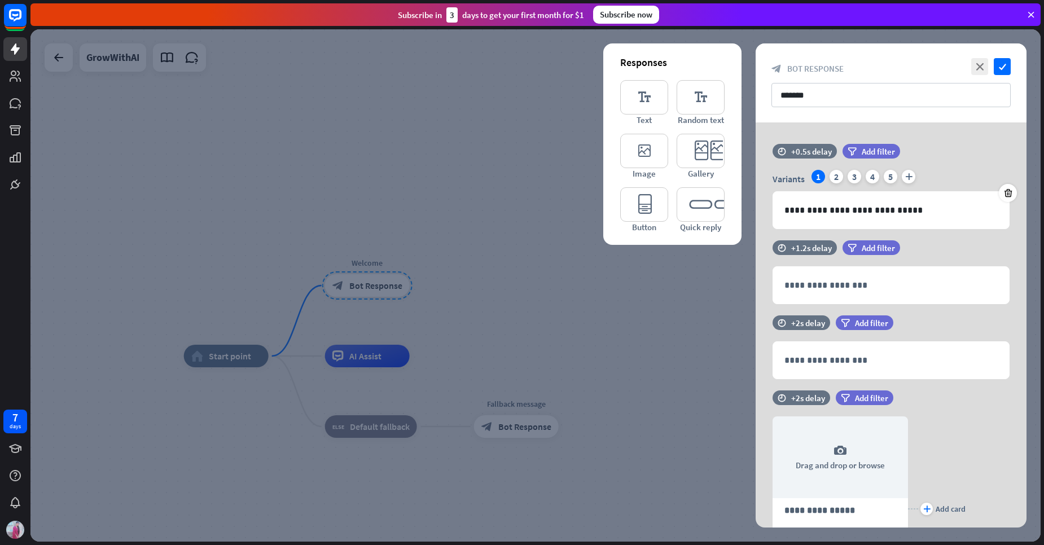
click at [621, 262] on div at bounding box center [535, 285] width 1010 height 513
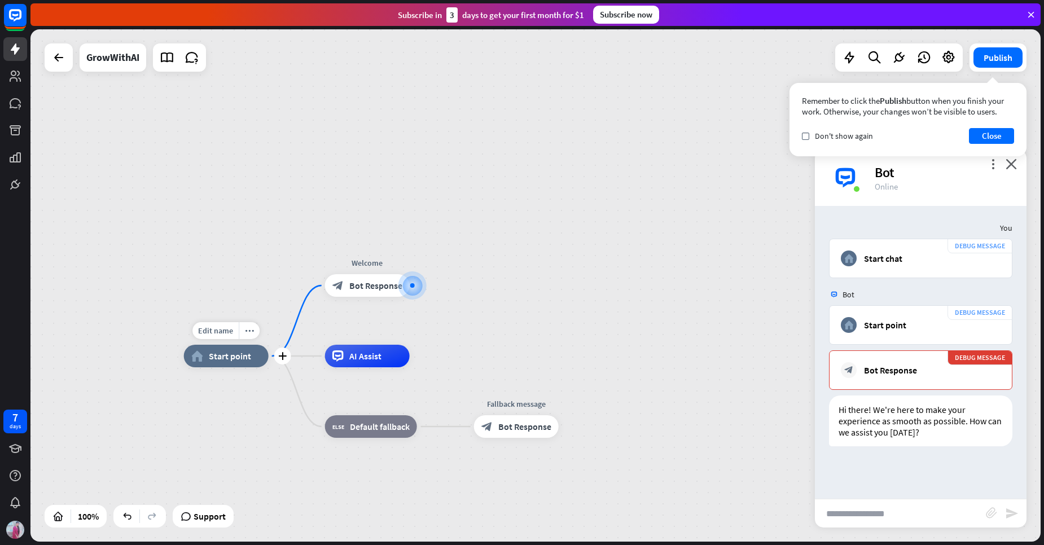
click at [232, 354] on span "Start point" at bounding box center [230, 356] width 42 height 11
click at [911, 186] on div "Online" at bounding box center [944, 186] width 138 height 11
click at [370, 360] on span "AI Assist" at bounding box center [365, 356] width 32 height 11
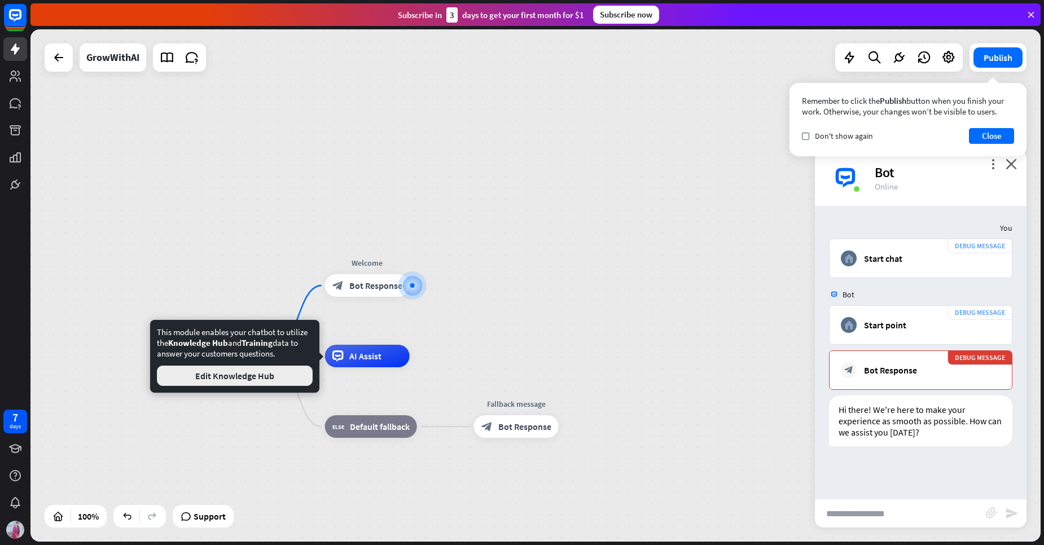
click at [257, 377] on button "Edit Knowledge Hub" at bounding box center [235, 376] width 156 height 20
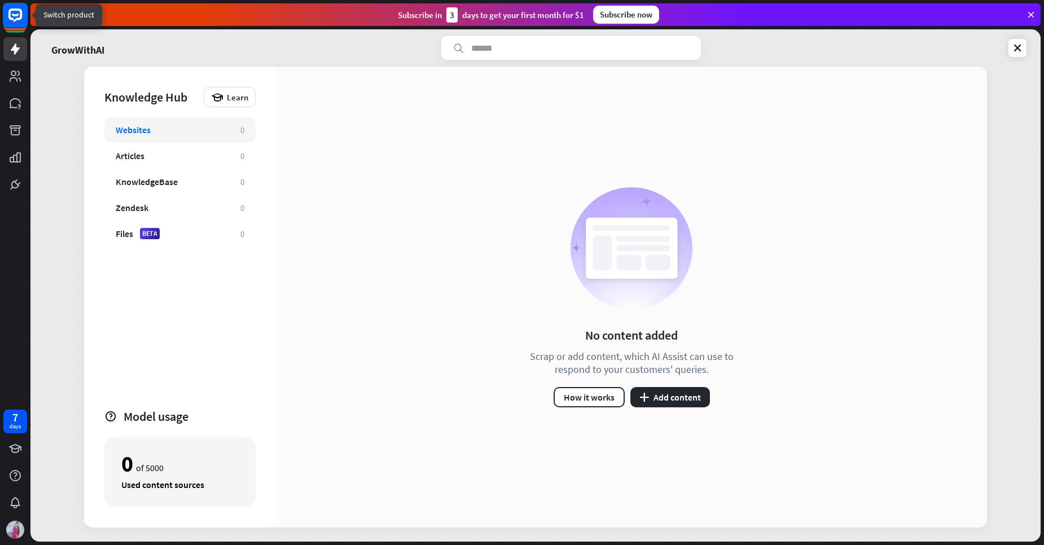
click at [12, 15] on icon at bounding box center [15, 15] width 7 height 3
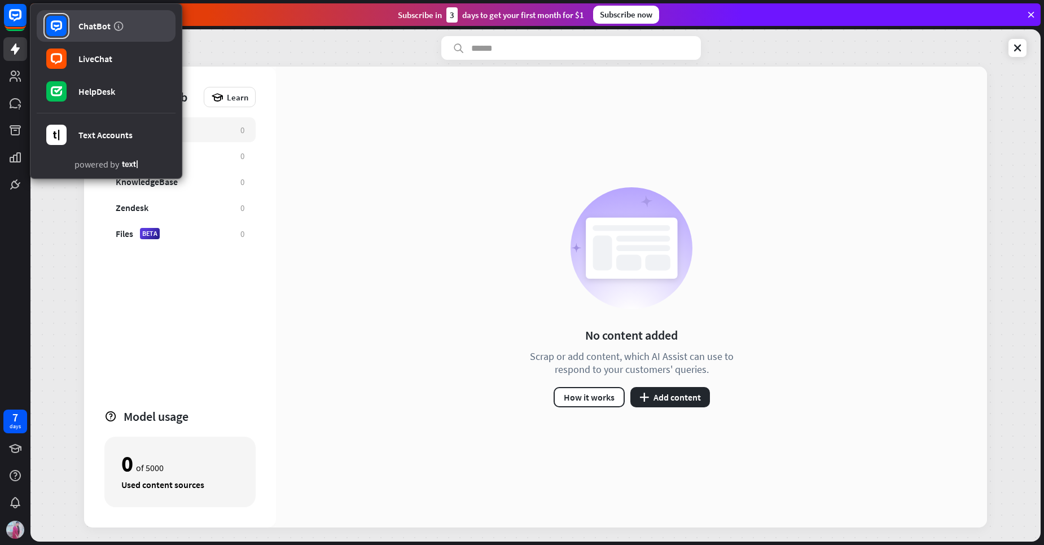
click at [98, 34] on link "ChatBot" at bounding box center [106, 26] width 139 height 32
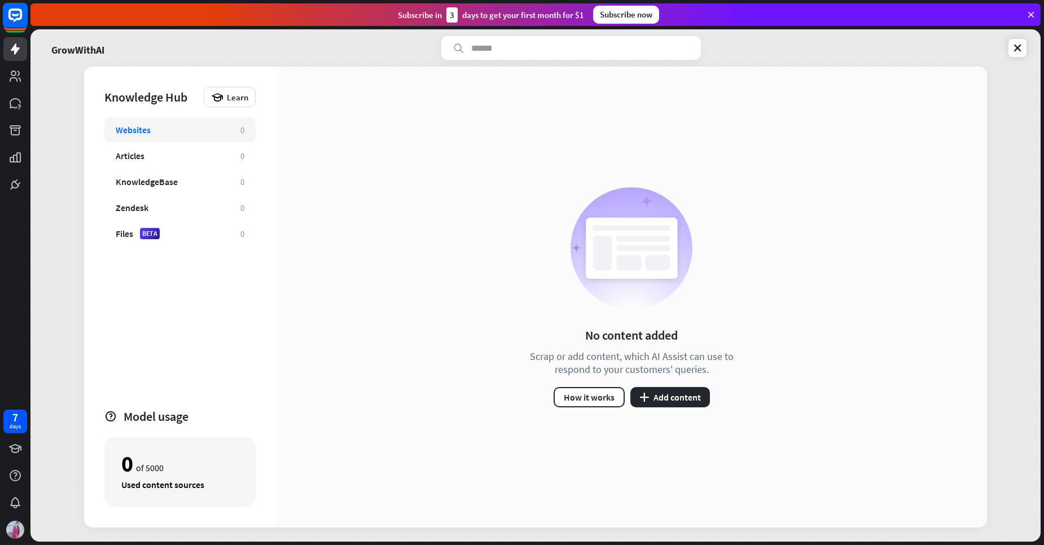
click at [11, 8] on rect at bounding box center [15, 15] width 25 height 25
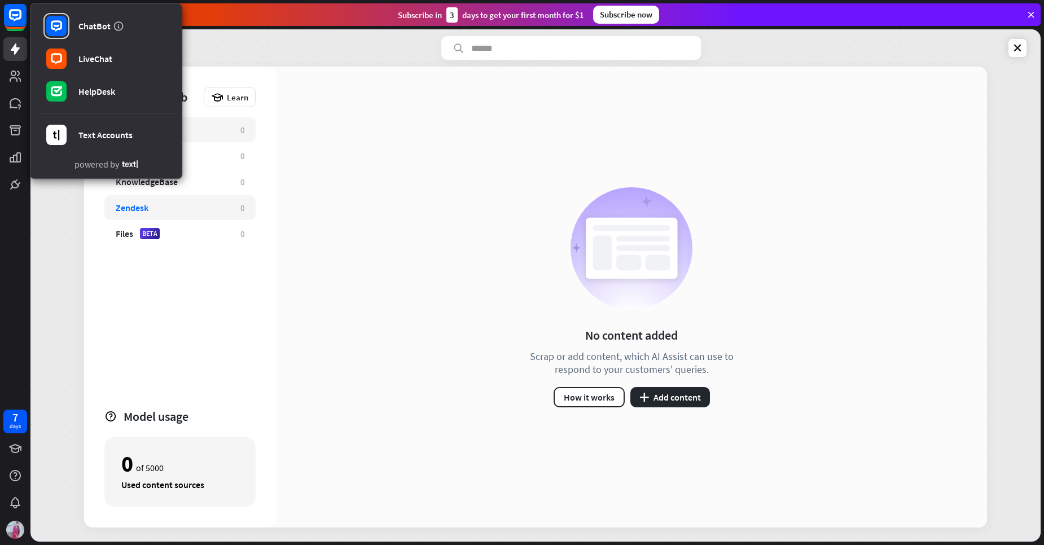
click at [224, 209] on div "Zendesk" at bounding box center [172, 207] width 113 height 11
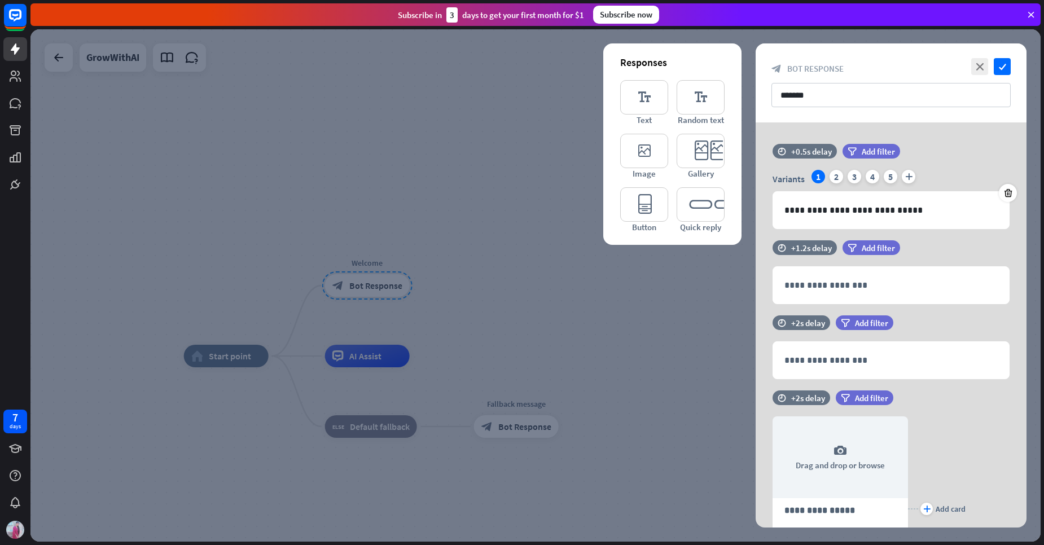
click at [1031, 20] on div "Subscribe [DATE] to get your first month for $1 Subscribe now" at bounding box center [535, 14] width 1010 height 23
click at [1031, 15] on icon at bounding box center [1031, 15] width 10 height 10
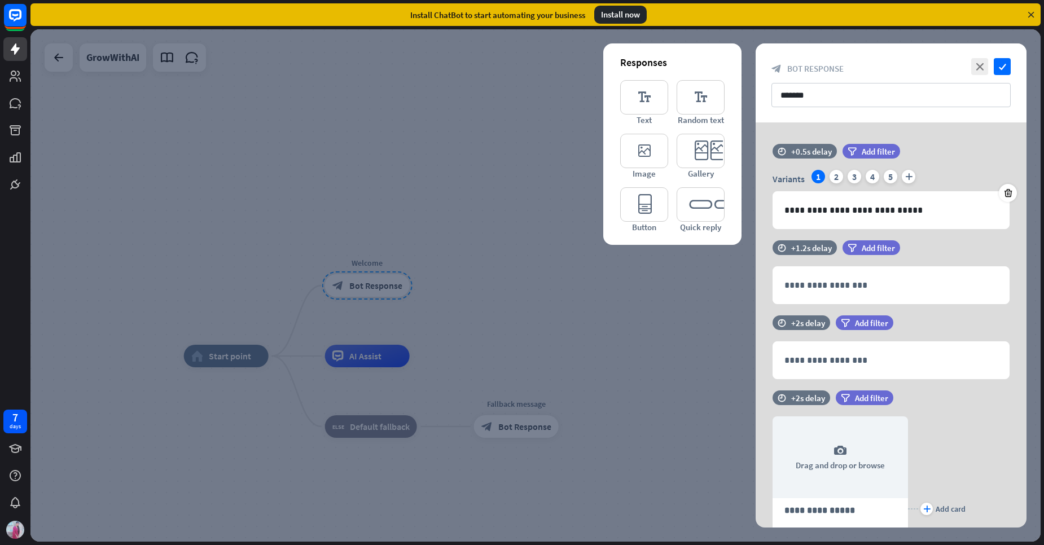
click at [1031, 15] on icon at bounding box center [1031, 15] width 10 height 10
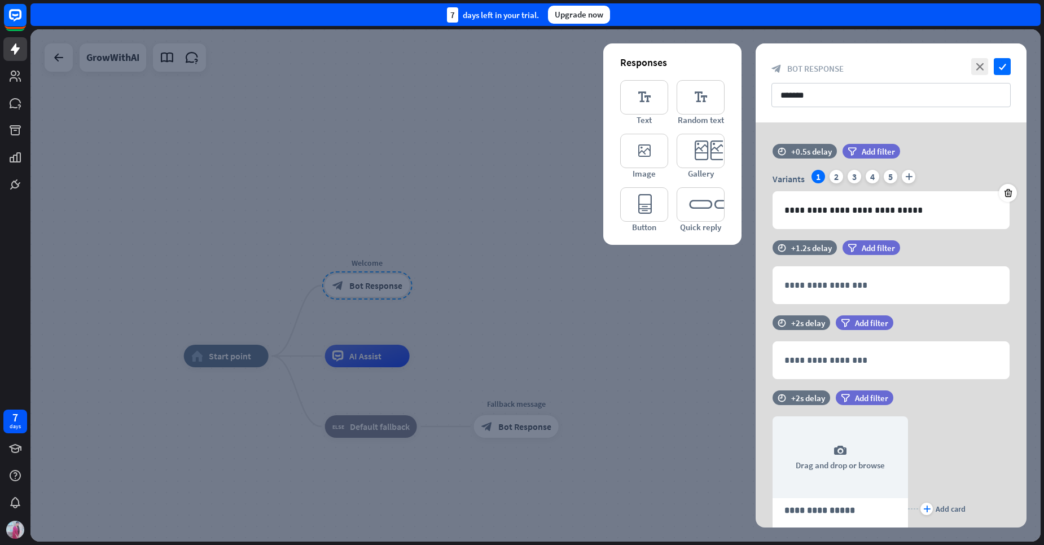
click at [1031, 15] on div "7 days left in your trial. Upgrade now" at bounding box center [535, 14] width 1010 height 23
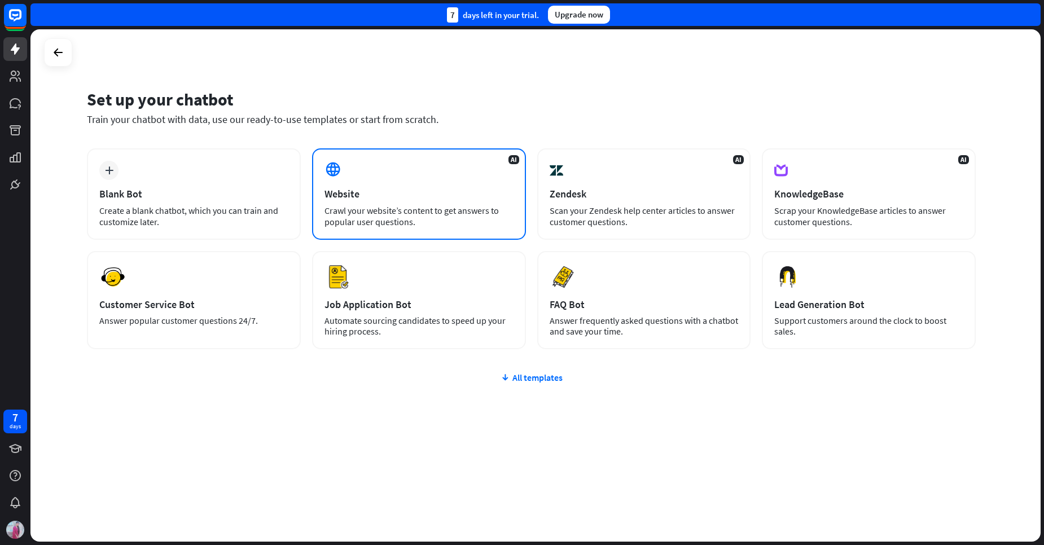
click at [410, 208] on div "Crawl your website’s content to get answers to popular user questions." at bounding box center [419, 216] width 189 height 23
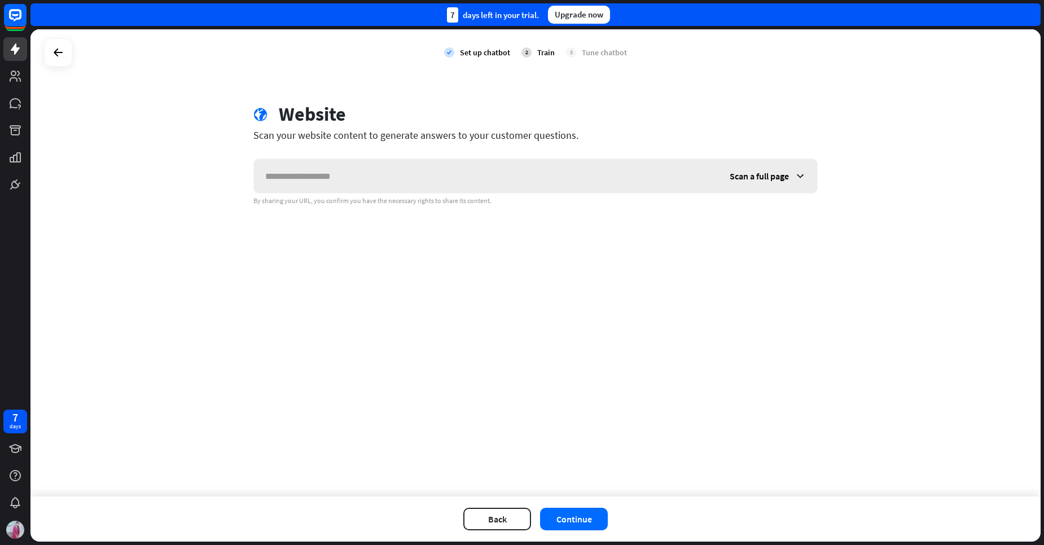
click at [355, 168] on input "text" at bounding box center [486, 176] width 465 height 34
click at [59, 55] on icon at bounding box center [58, 53] width 14 height 14
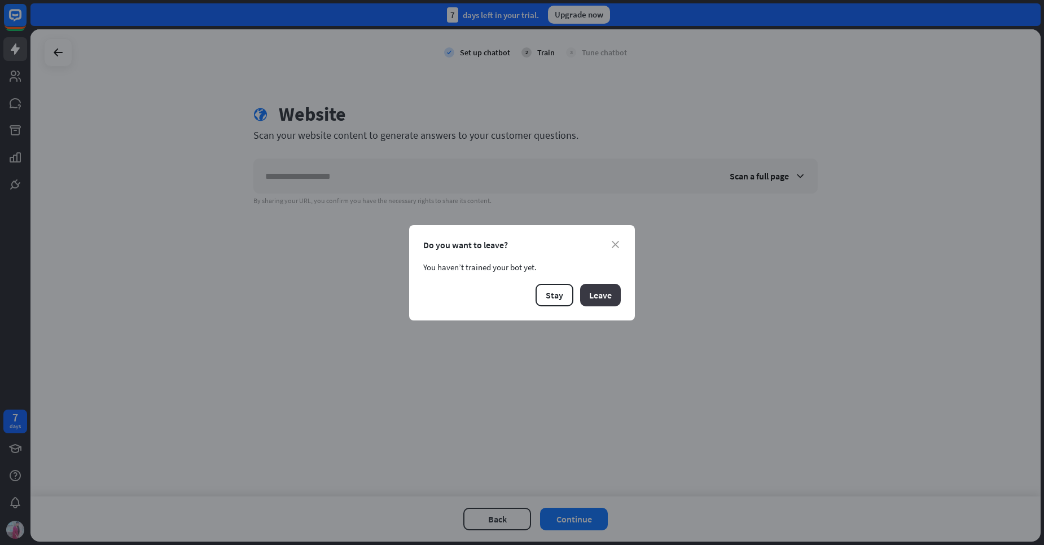
click at [608, 297] on button "Leave" at bounding box center [600, 295] width 41 height 23
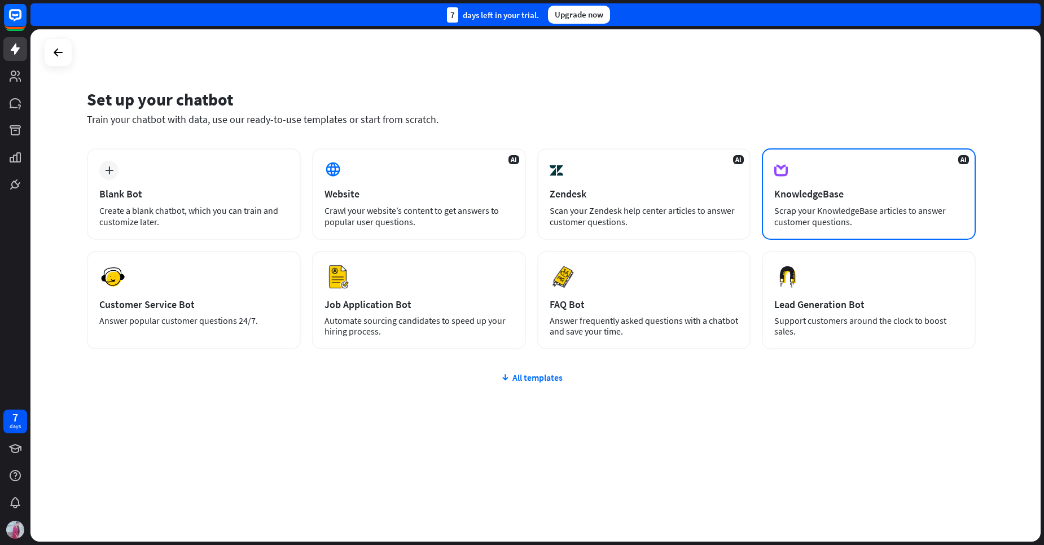
click at [817, 220] on div "Scrap your KnowledgeBase articles to answer customer questions." at bounding box center [868, 216] width 189 height 23
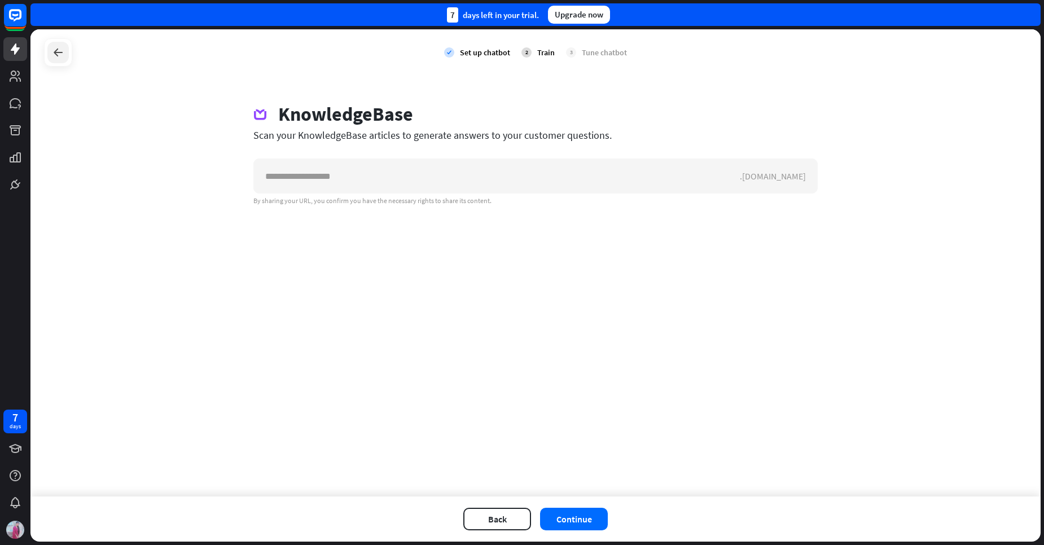
click at [59, 54] on icon at bounding box center [58, 53] width 14 height 14
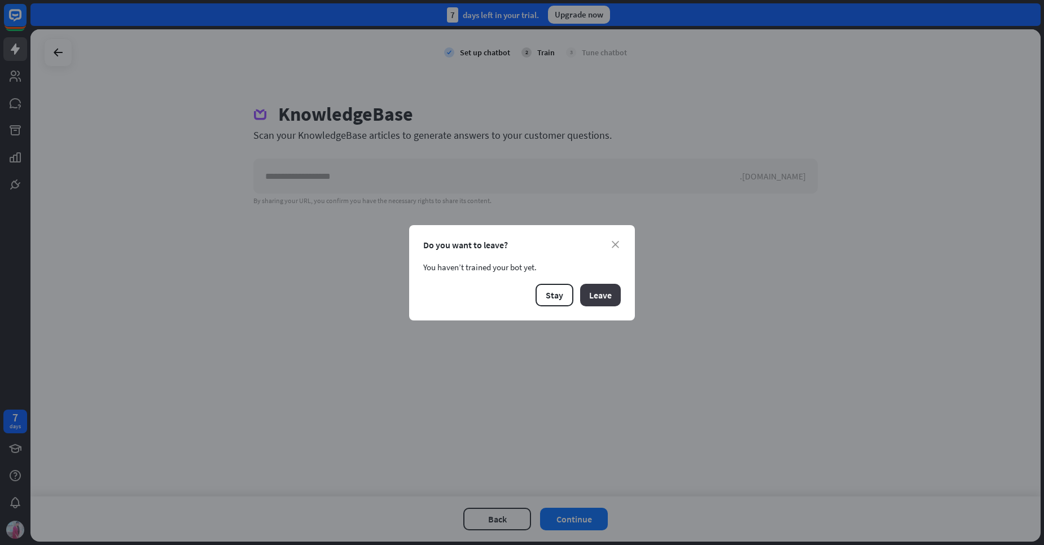
click at [612, 290] on button "Leave" at bounding box center [600, 295] width 41 height 23
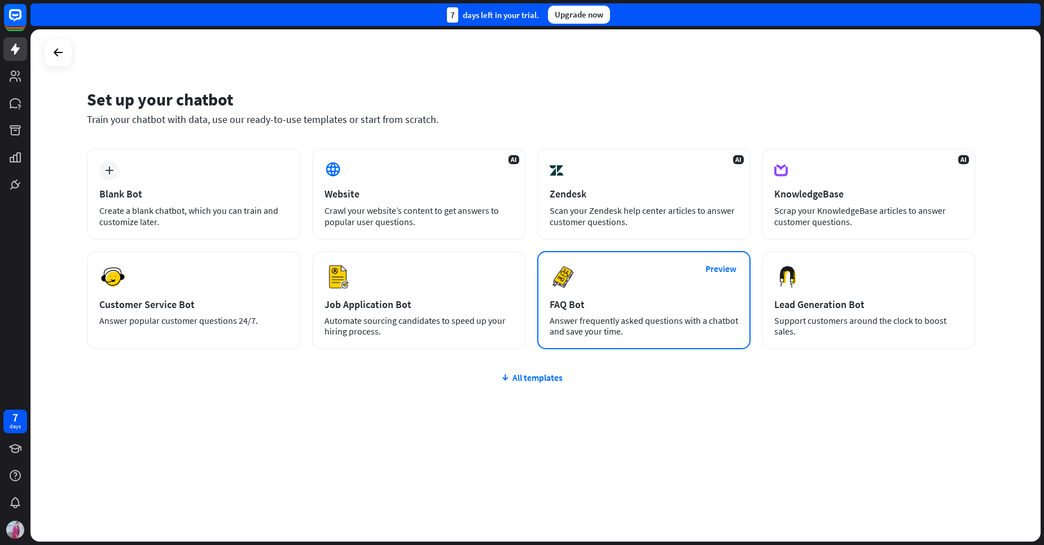
click at [607, 310] on div "FAQ Bot" at bounding box center [644, 304] width 189 height 13
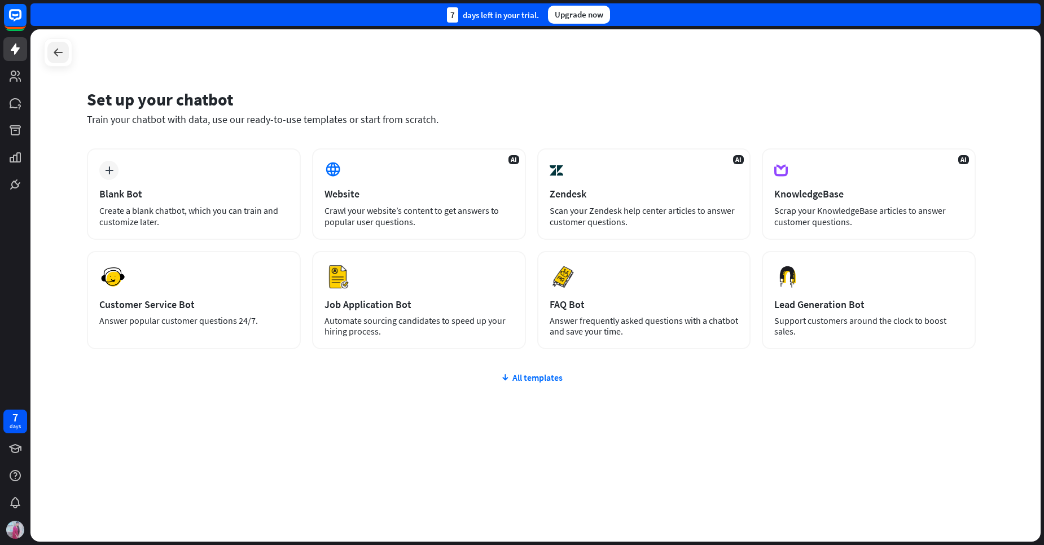
click at [59, 52] on icon at bounding box center [58, 53] width 14 height 14
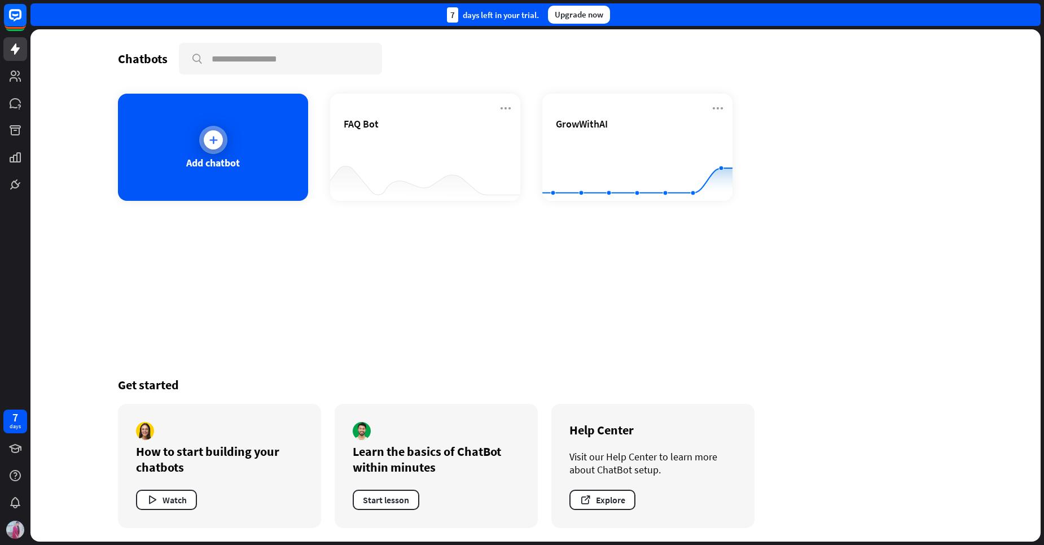
click at [246, 165] on div "Add chatbot" at bounding box center [213, 147] width 190 height 107
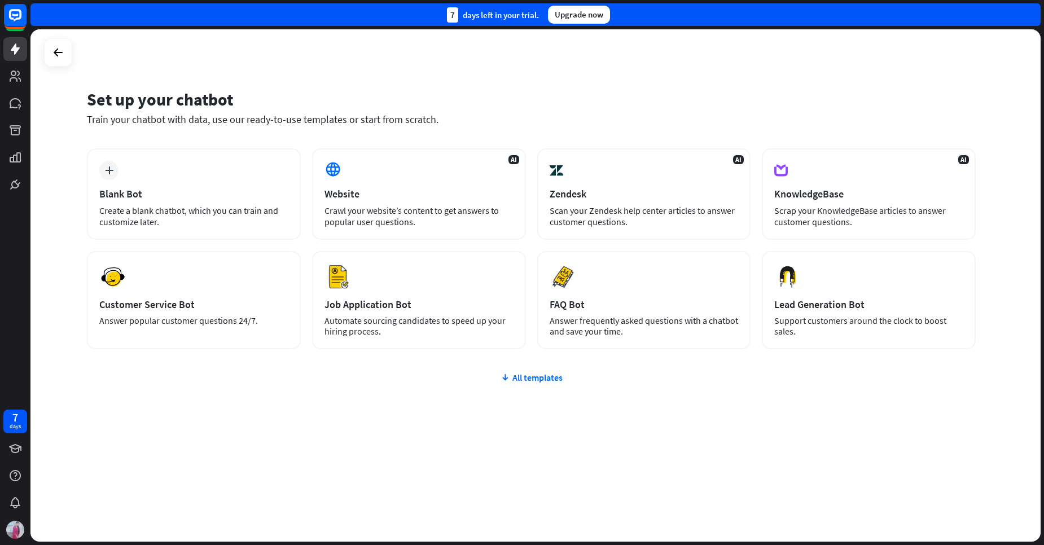
click at [246, 165] on div "plus Blank Bot Create a blank chatbot, which you can train and customize later." at bounding box center [194, 193] width 214 height 91
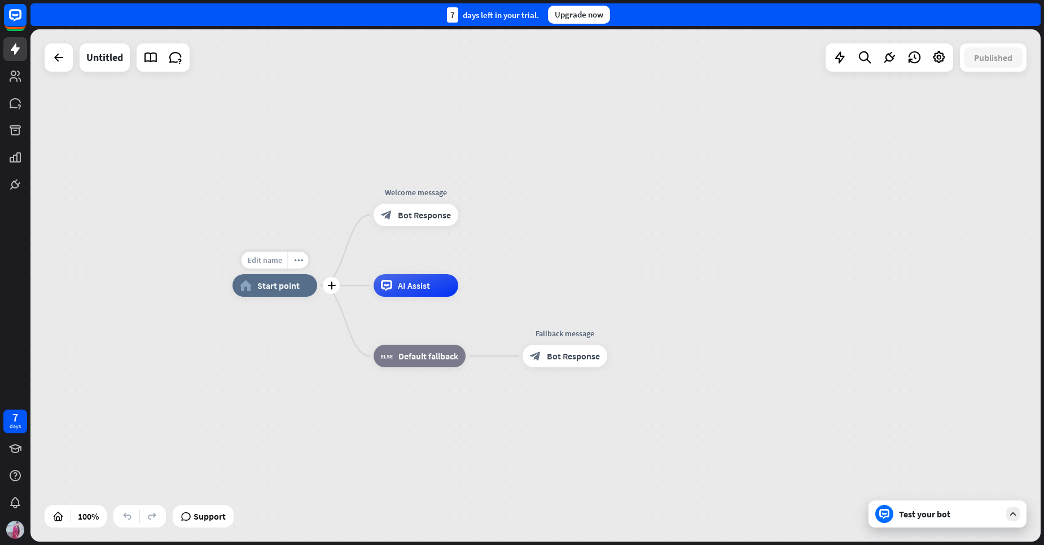
click at [262, 262] on span "Edit name" at bounding box center [264, 260] width 35 height 10
type input "*****"
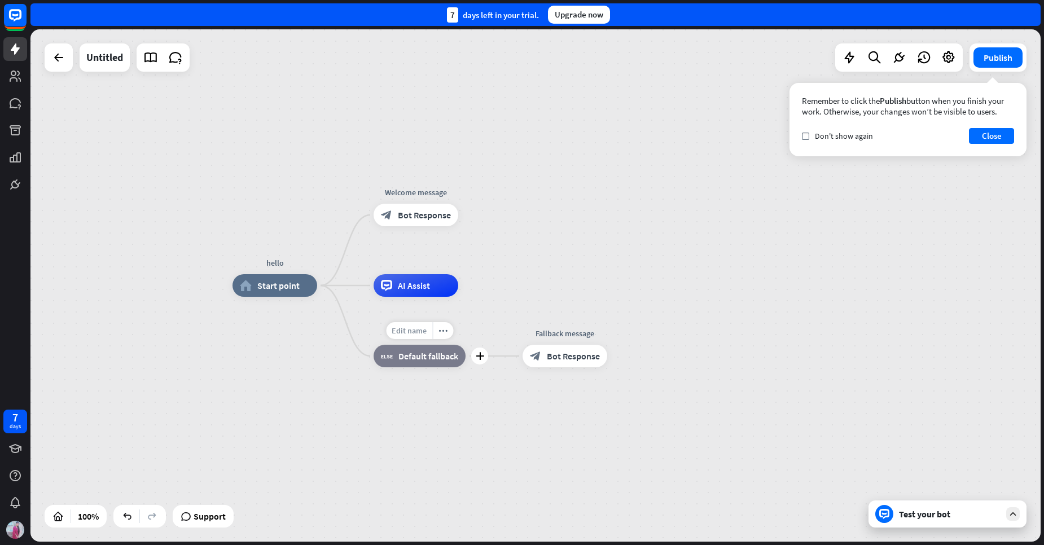
click at [409, 331] on span "Edit name" at bounding box center [409, 331] width 35 height 10
click at [562, 253] on div "hello home_2 Start point Welcome message block_bot_response Bot Response AI Ass…" at bounding box center [535, 285] width 1010 height 513
click at [940, 517] on div "Test your bot" at bounding box center [950, 514] width 102 height 11
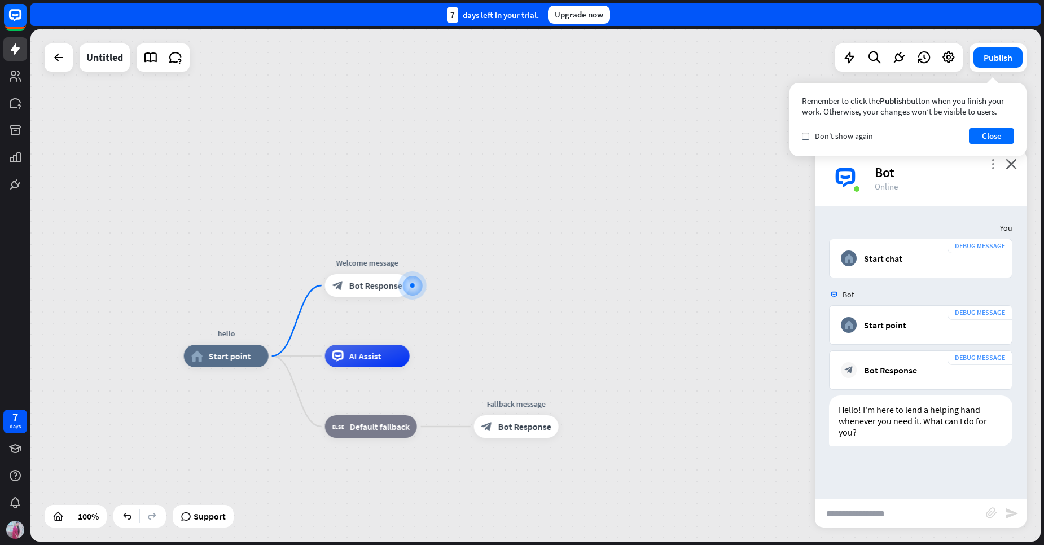
click at [993, 163] on icon "more_vert" at bounding box center [993, 164] width 11 height 11
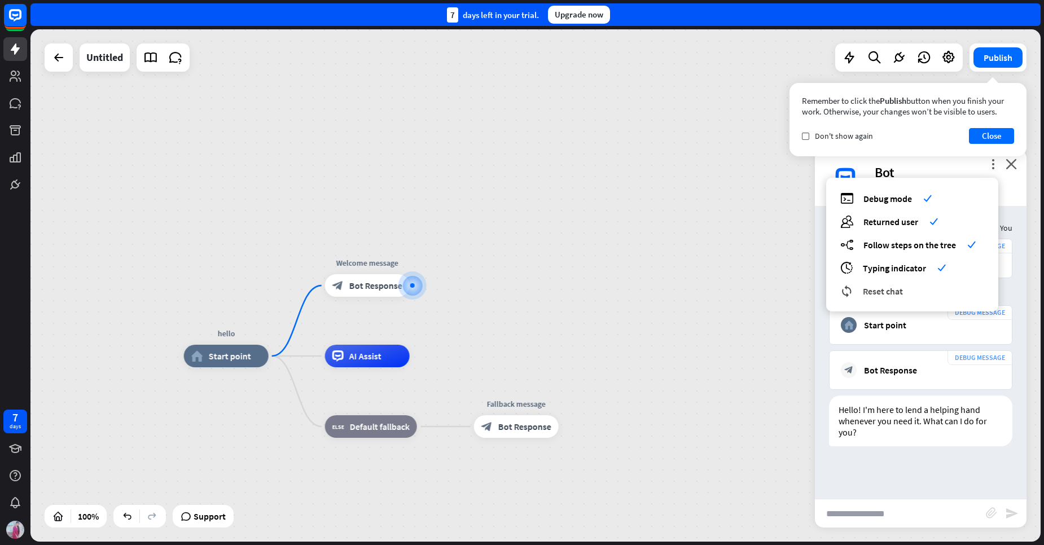
click at [904, 296] on div "reset_chat Reset chat" at bounding box center [913, 291] width 144 height 13
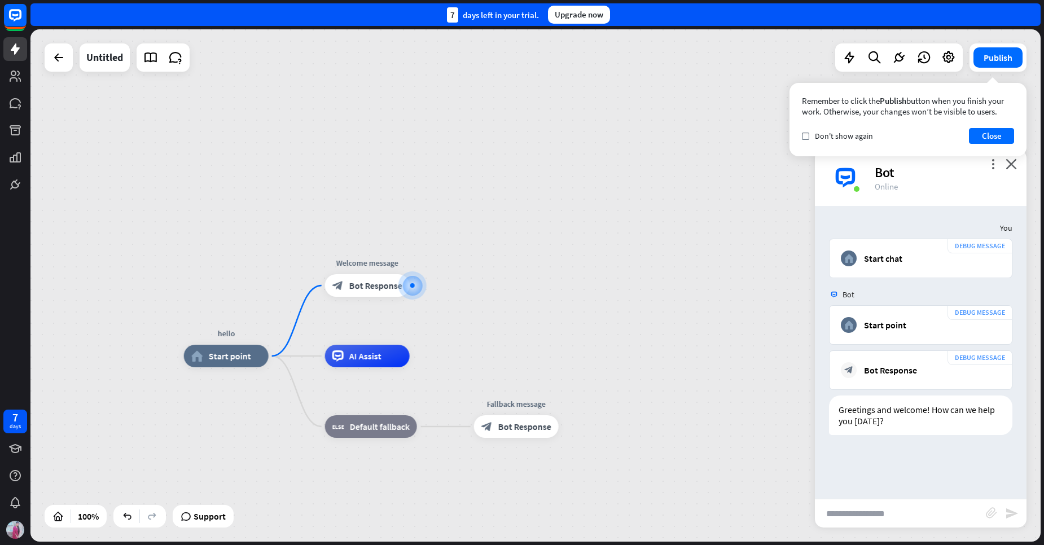
click at [845, 518] on input "text" at bounding box center [900, 514] width 171 height 28
type input "*****"
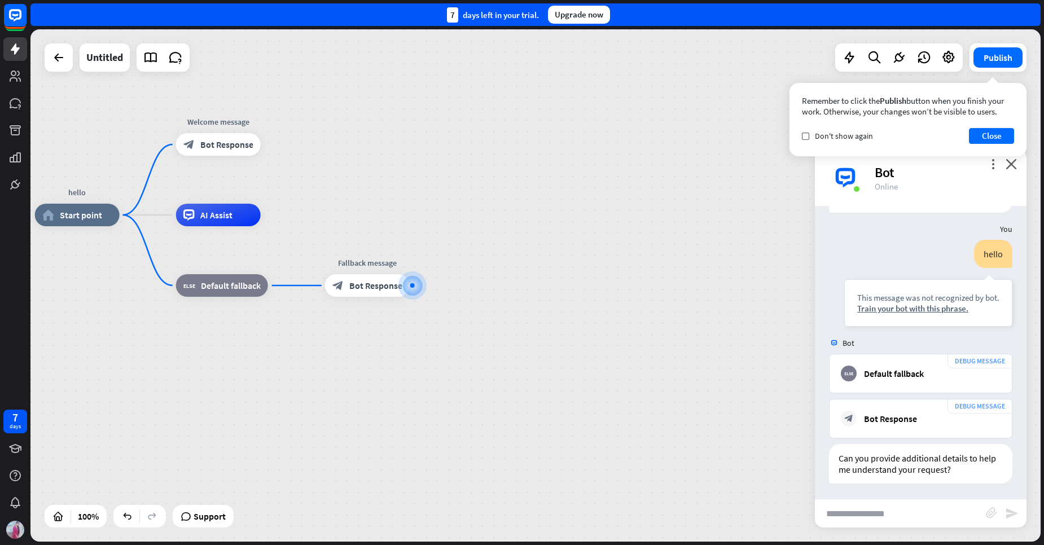
scroll to position [224, 0]
click at [995, 161] on icon "more_vert" at bounding box center [993, 164] width 11 height 11
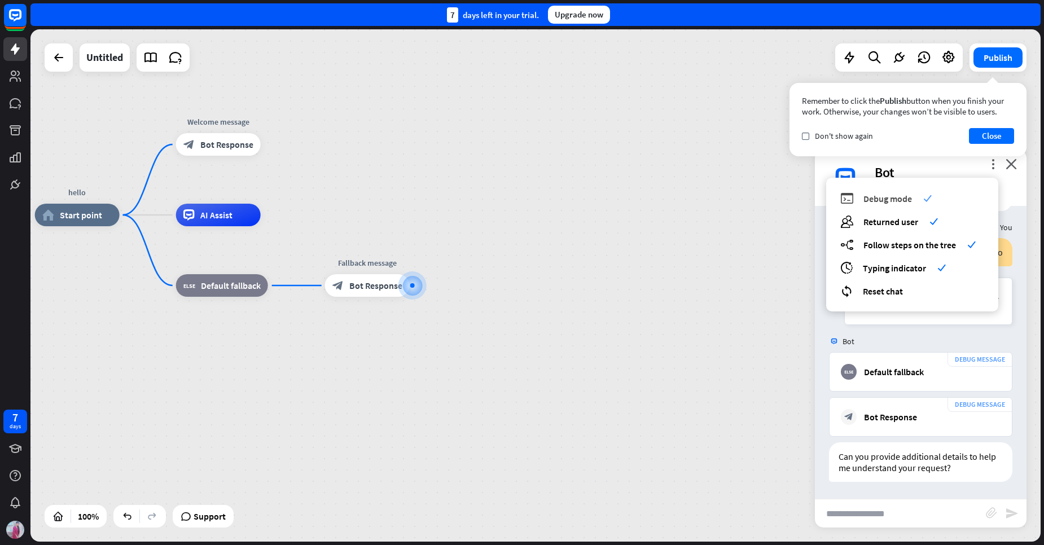
click at [931, 195] on icon "check" at bounding box center [928, 198] width 8 height 8
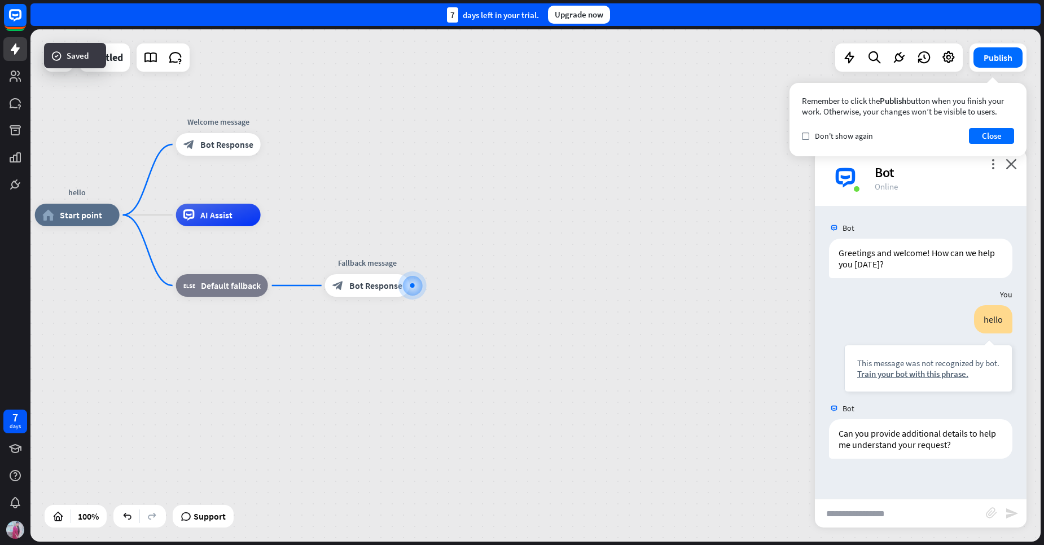
scroll to position [0, 0]
click at [920, 370] on div "Train your bot with this phrase." at bounding box center [928, 374] width 142 height 11
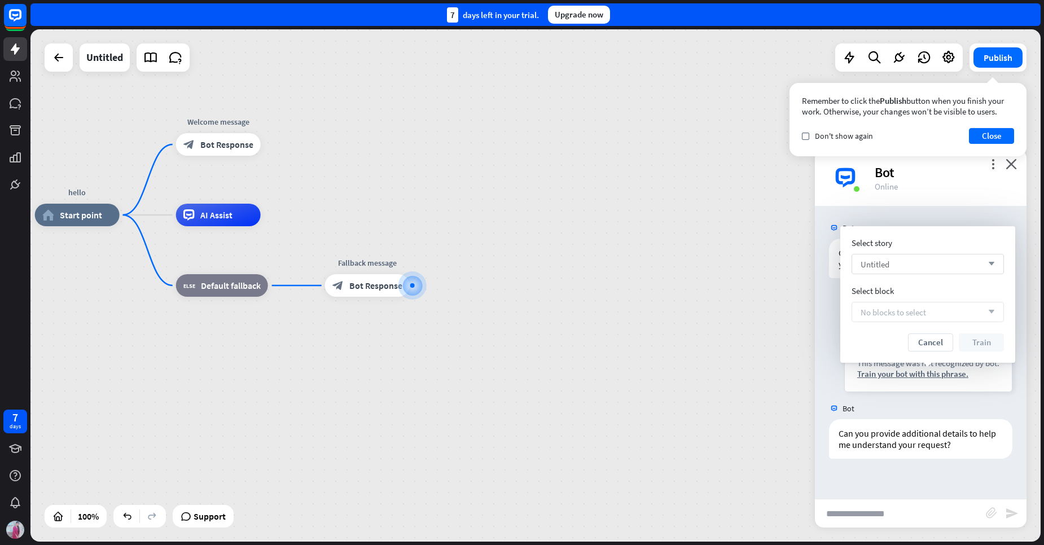
click at [990, 265] on icon "arrow_down" at bounding box center [989, 264] width 12 height 7
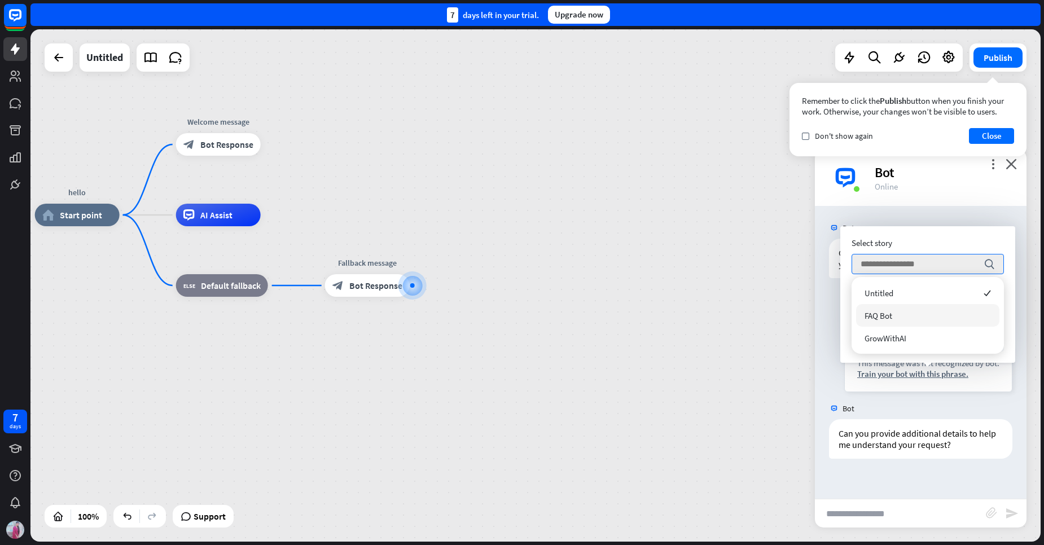
click at [747, 310] on div "hello home_2 Start point Welcome message block_bot_response Bot Response AI Ass…" at bounding box center [540, 471] width 1010 height 513
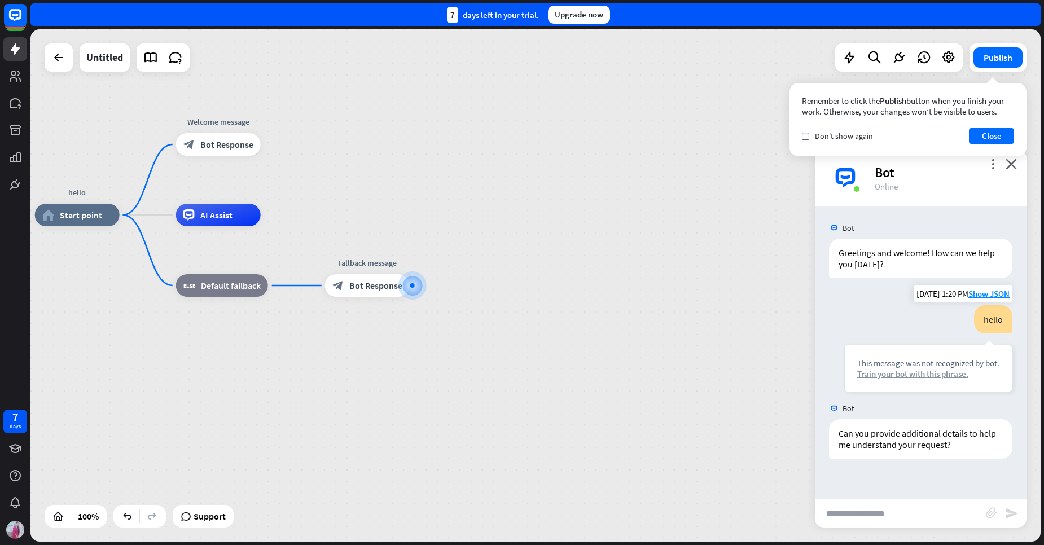
click at [932, 371] on div "Train your bot with this phrase." at bounding box center [928, 374] width 142 height 11
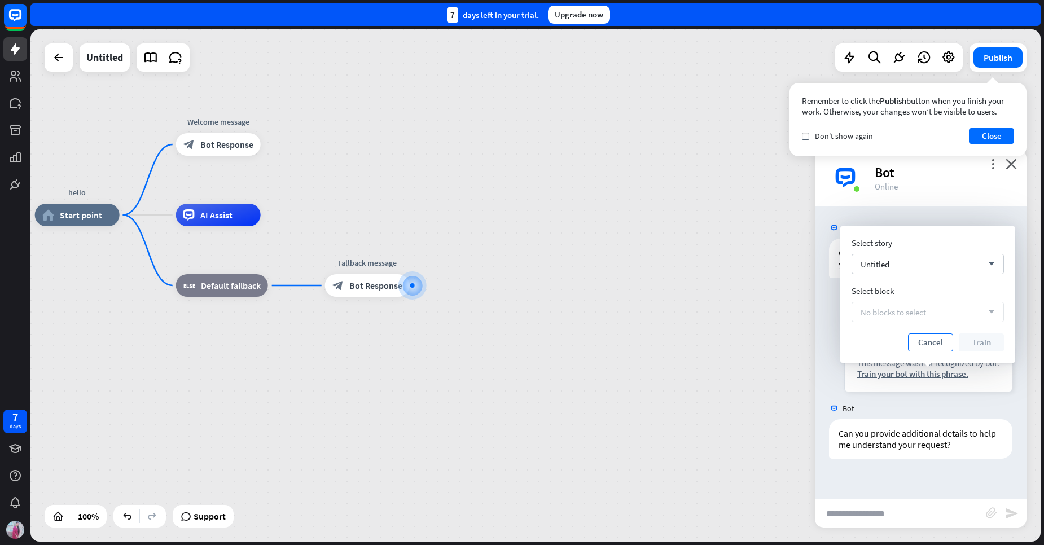
click at [929, 348] on button "Cancel" at bounding box center [930, 343] width 45 height 18
